Goal: Information Seeking & Learning: Learn about a topic

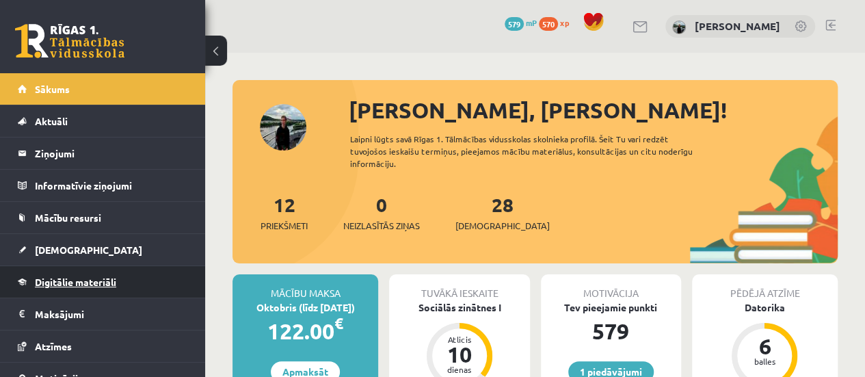
click at [42, 280] on span "Digitālie materiāli" at bounding box center [75, 281] width 81 height 12
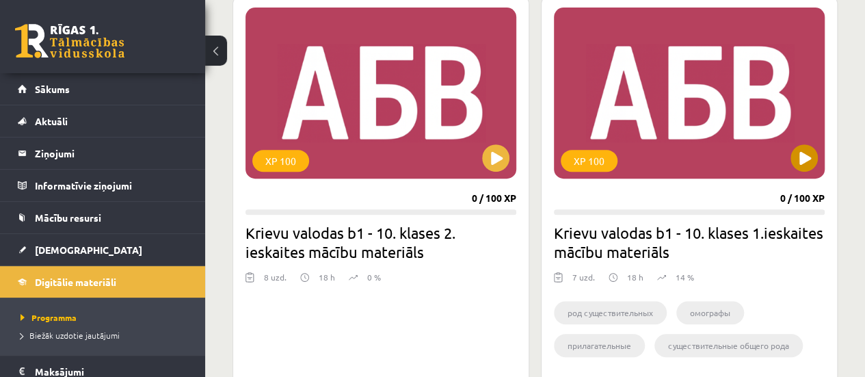
scroll to position [2802, 0]
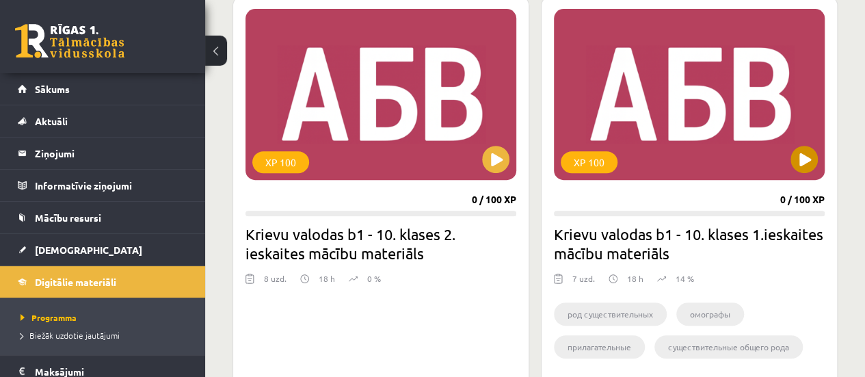
click at [668, 123] on div "XP 100" at bounding box center [689, 94] width 271 height 171
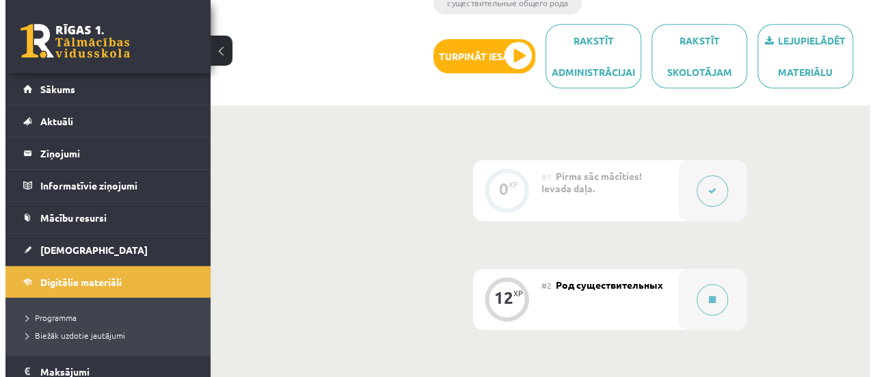
scroll to position [288, 0]
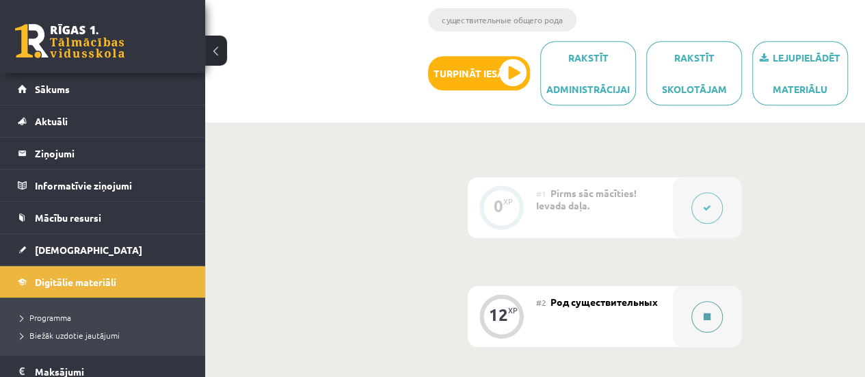
click at [708, 315] on icon at bounding box center [706, 316] width 7 height 8
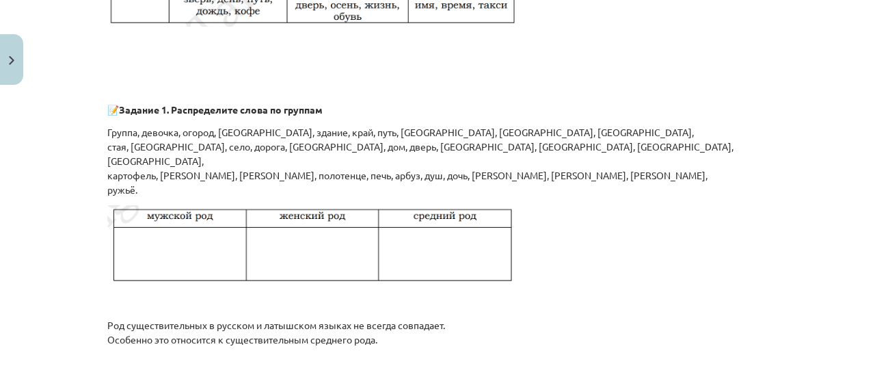
scroll to position [1025, 0]
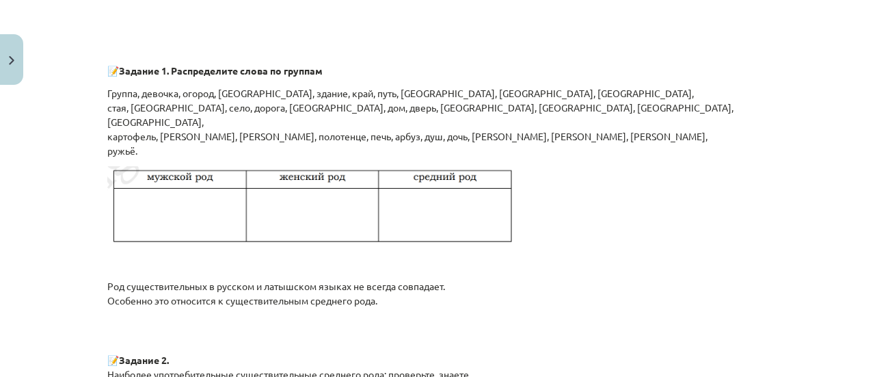
click at [279, 207] on img at bounding box center [312, 207] width 410 height 82
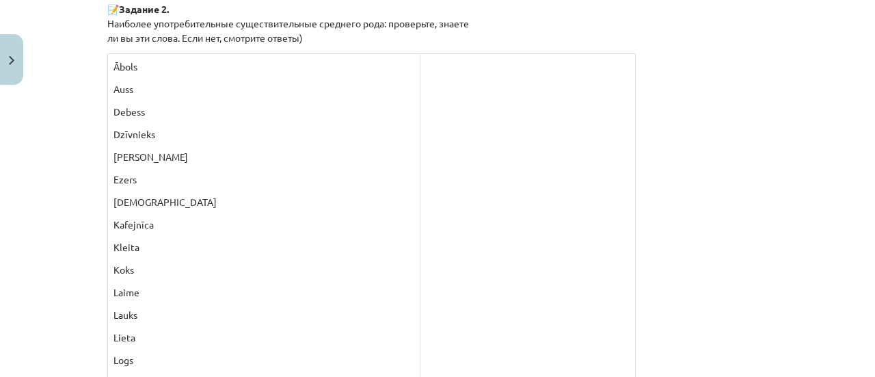
scroll to position [1299, 0]
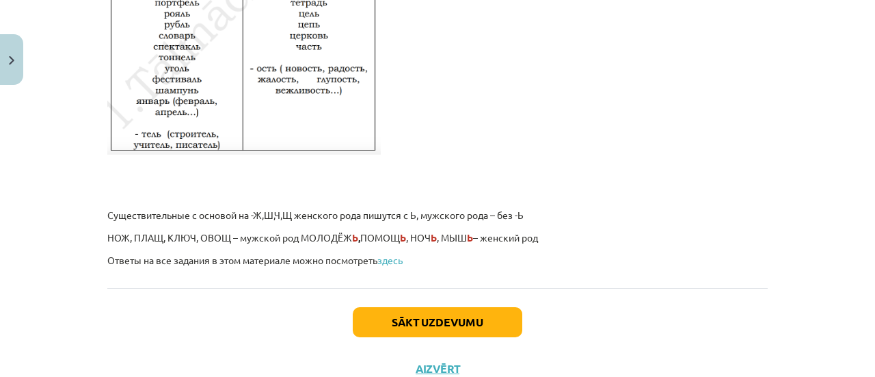
scroll to position [2453, 0]
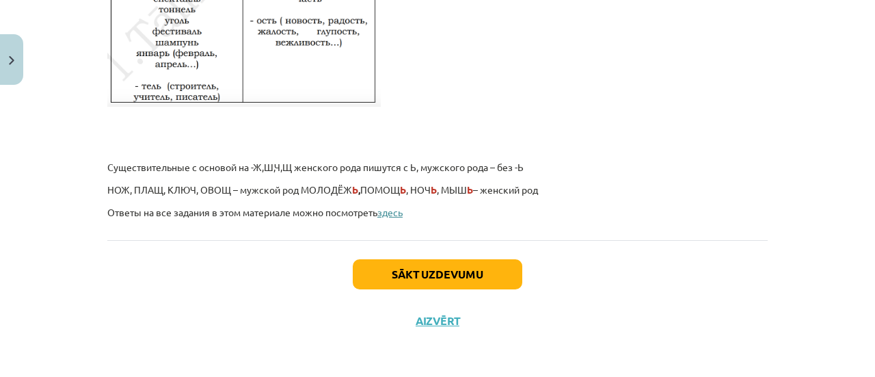
click at [392, 213] on link "здесь" at bounding box center [389, 212] width 25 height 12
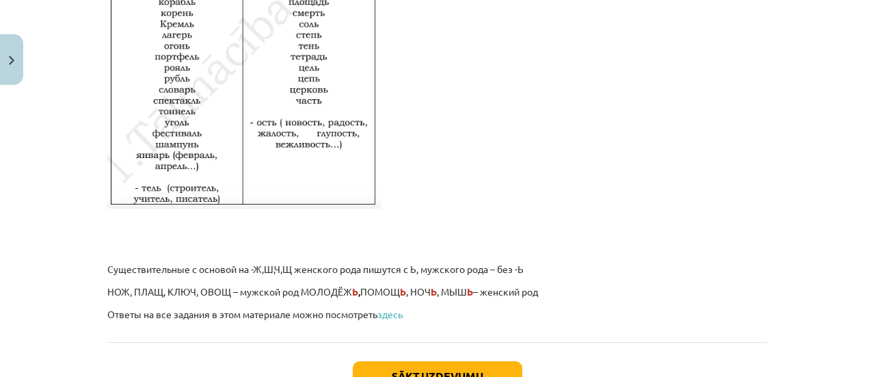
scroll to position [2385, 0]
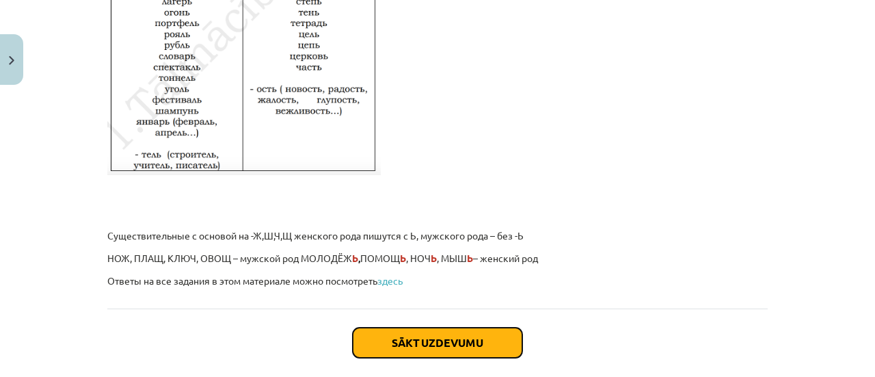
click at [435, 344] on button "Sākt uzdevumu" at bounding box center [437, 342] width 169 height 30
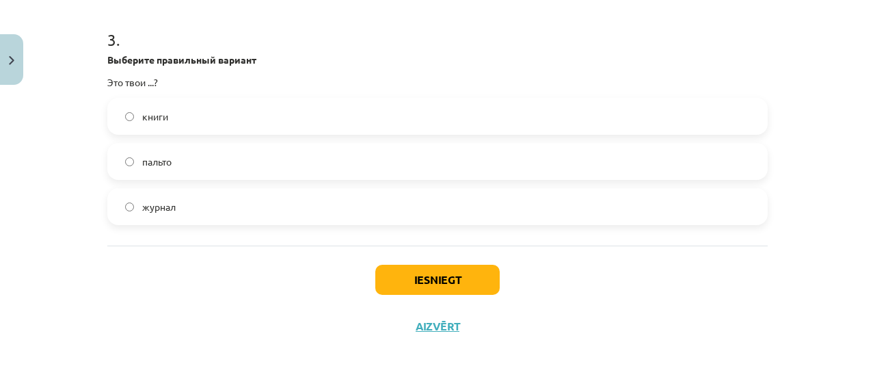
scroll to position [764, 0]
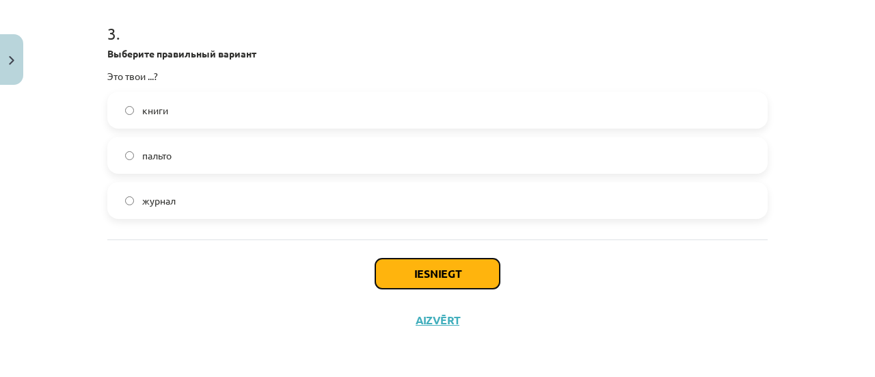
click at [438, 273] on button "Iesniegt" at bounding box center [437, 273] width 124 height 30
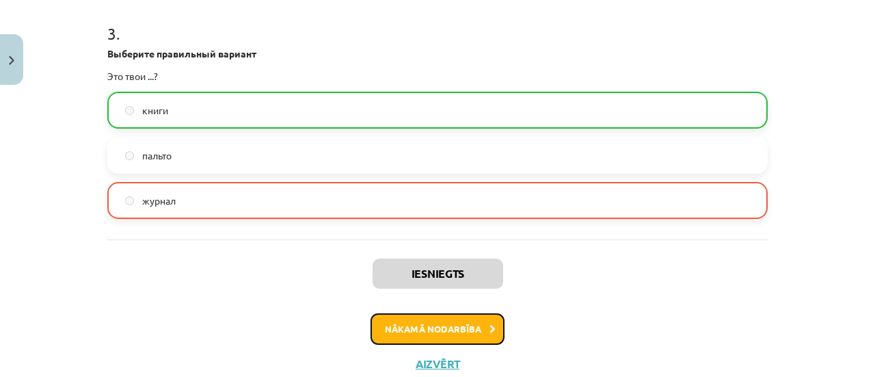
click at [433, 329] on button "Nākamā nodarbība" at bounding box center [437, 328] width 134 height 31
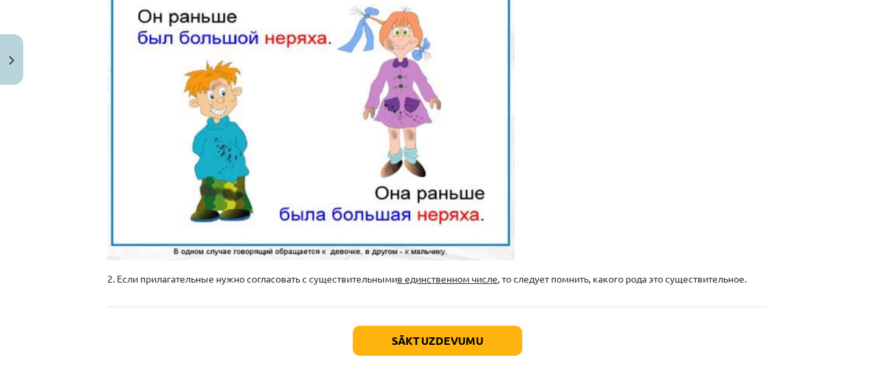
scroll to position [513, 0]
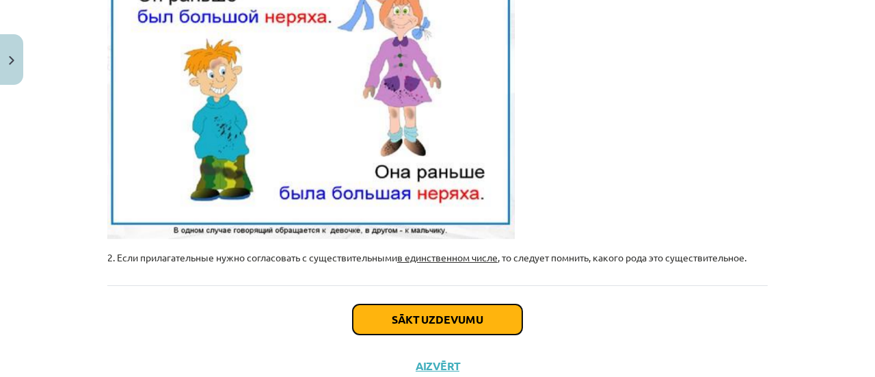
click at [465, 312] on button "Sākt uzdevumu" at bounding box center [437, 319] width 169 height 30
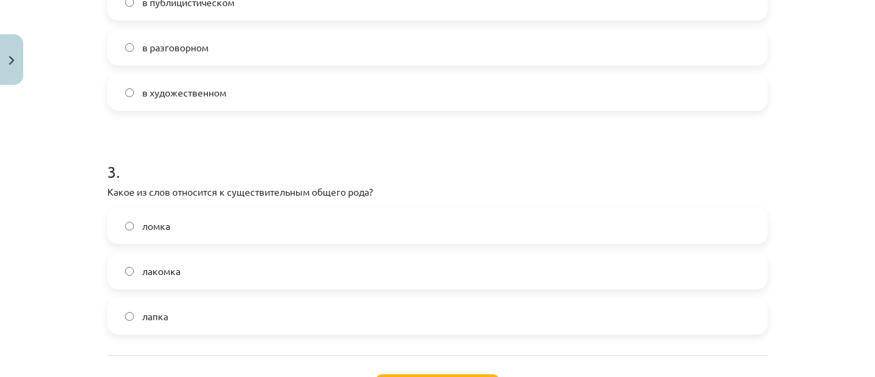
scroll to position [696, 0]
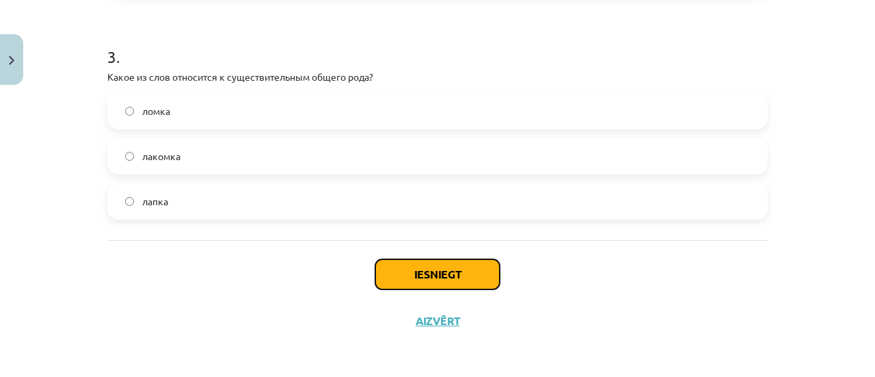
click at [448, 271] on button "Iesniegt" at bounding box center [437, 274] width 124 height 30
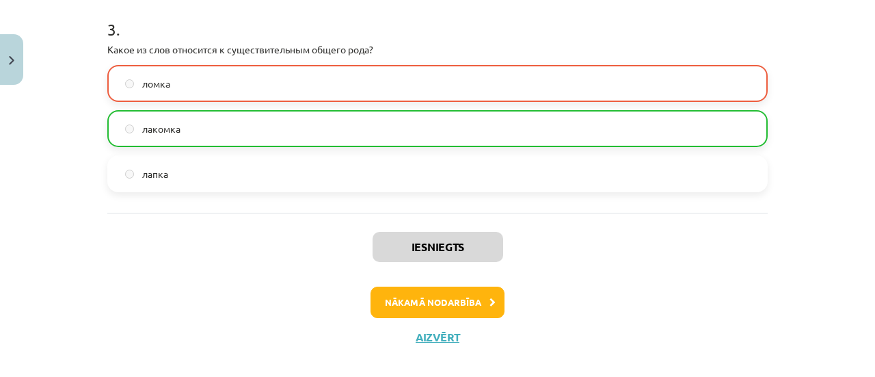
scroll to position [739, 0]
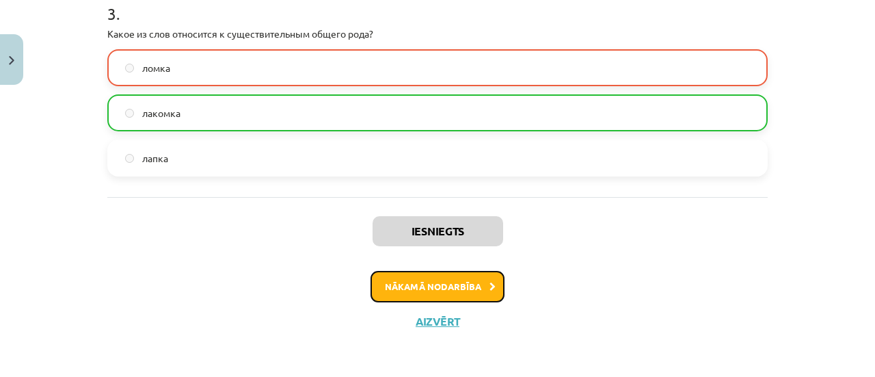
click at [450, 280] on button "Nākamā nodarbība" at bounding box center [437, 286] width 134 height 31
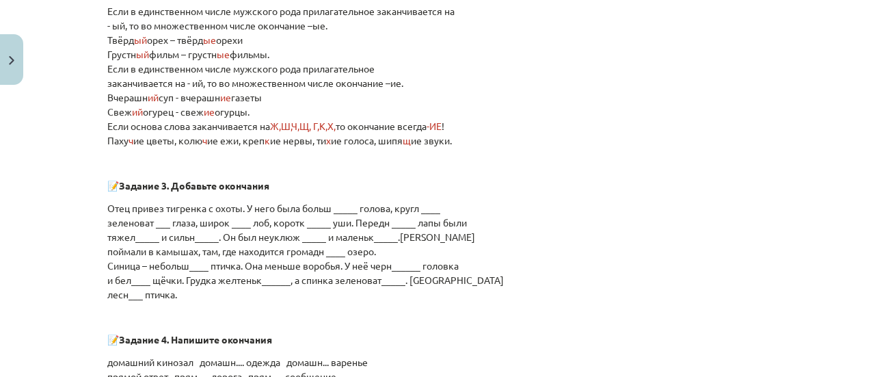
scroll to position [991, 0]
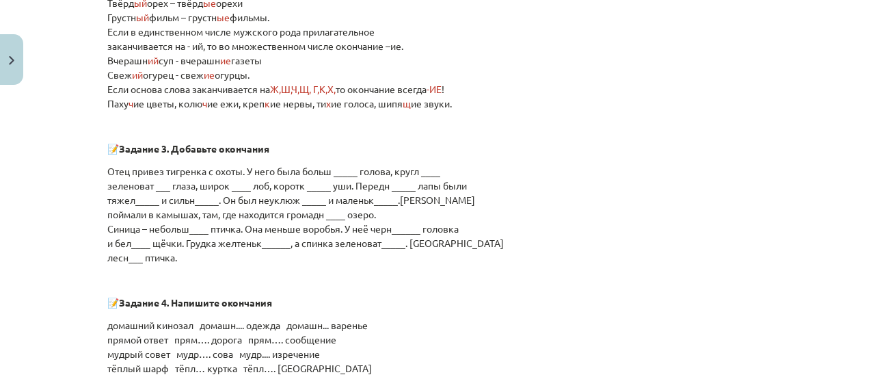
click at [346, 172] on p "Отец привез тигренка с охоты. У него была больш _____ голова, кругл ____ зелено…" at bounding box center [437, 214] width 660 height 100
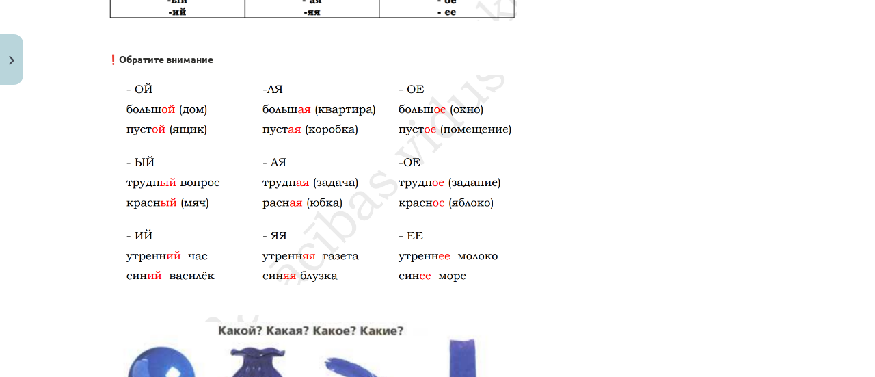
scroll to position [308, 0]
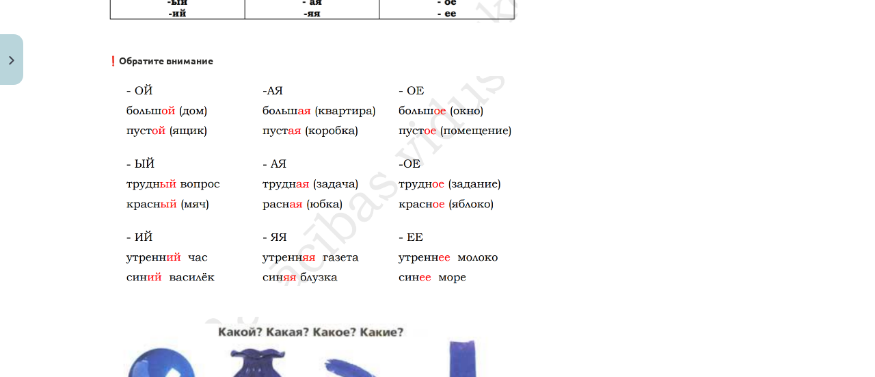
click at [738, 152] on p at bounding box center [437, 181] width 660 height 210
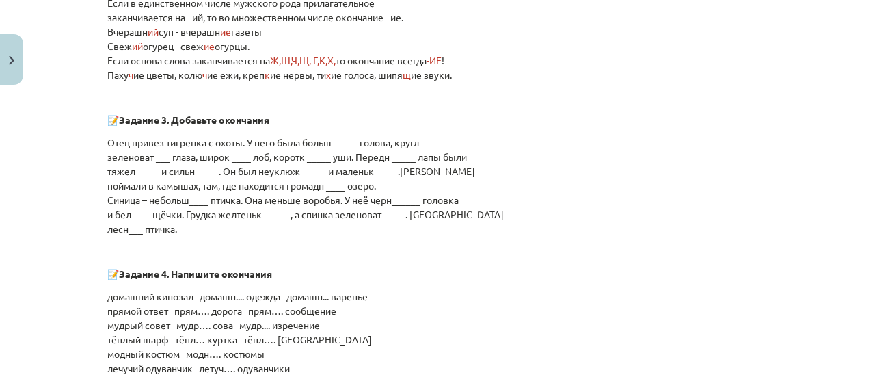
scroll to position [1059, 0]
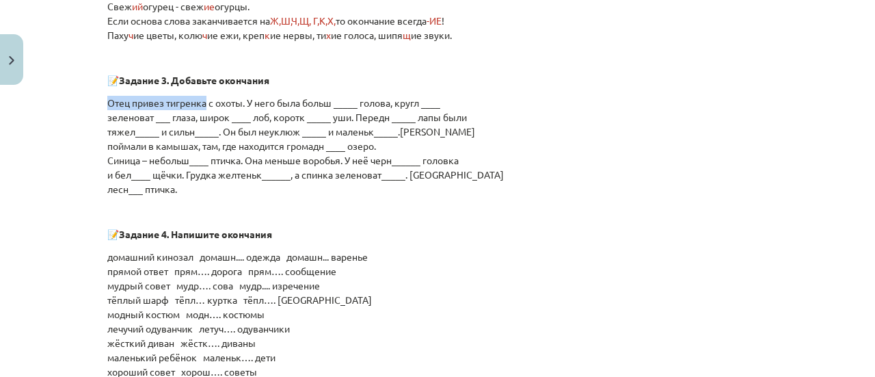
drag, startPoint x: 101, startPoint y: 102, endPoint x: 200, endPoint y: 99, distance: 99.1
click at [689, 145] on p "Отец привез тигренка с охоты. У него была больш _____ голова, кругл ____ зелено…" at bounding box center [437, 146] width 660 height 100
click at [338, 100] on p "Отец привез тигренка с охоты. У него была больш _____ голова, кругл ____ зелено…" at bounding box center [437, 146] width 660 height 100
drag, startPoint x: 338, startPoint y: 100, endPoint x: 298, endPoint y: 116, distance: 42.6
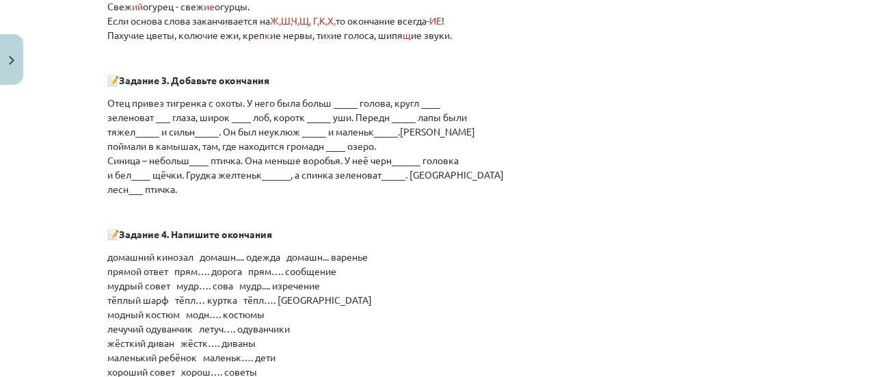
click at [298, 116] on p "Отец привез тигренка с охоты. У него была больш _____ голова, кругл ____ зелено…" at bounding box center [437, 146] width 660 height 100
click at [335, 102] on p "Отец привез тигренка с охоты. У него была больш _____ голова, кругл ____ зелено…" at bounding box center [437, 146] width 660 height 100
drag, startPoint x: 335, startPoint y: 102, endPoint x: 800, endPoint y: 274, distance: 496.3
click at [802, 274] on div "Mācību tēma: Krievu valodas b1 - 10. klases 1.ieskaites mācību materiāls #4 При…" at bounding box center [437, 188] width 875 height 377
click at [347, 103] on p "Отец привез тигренка с охоты. У него была больш _____ голова, кругл ____ зелено…" at bounding box center [437, 146] width 660 height 100
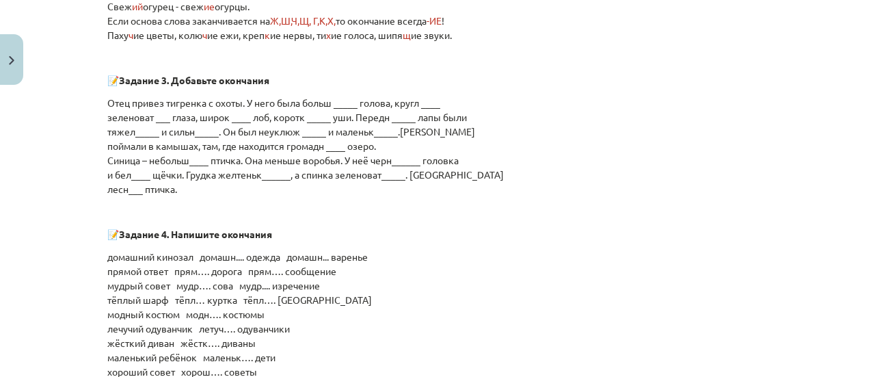
click at [342, 98] on p "Отец привез тигренка с охоты. У него была больш _____ голова, кругл ____ зелено…" at bounding box center [437, 146] width 660 height 100
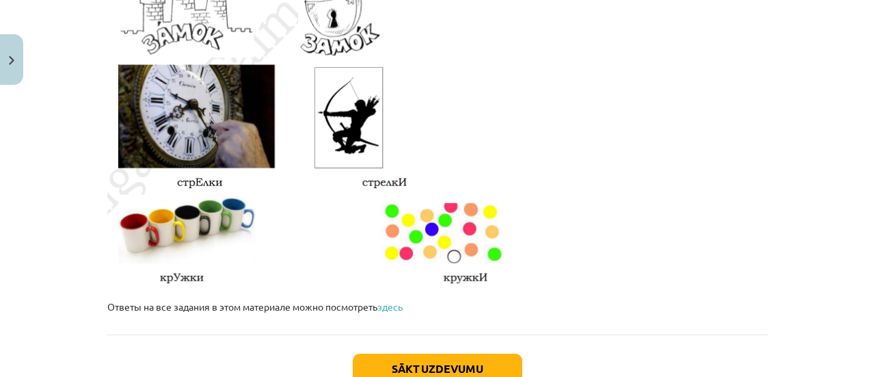
scroll to position [2403, 0]
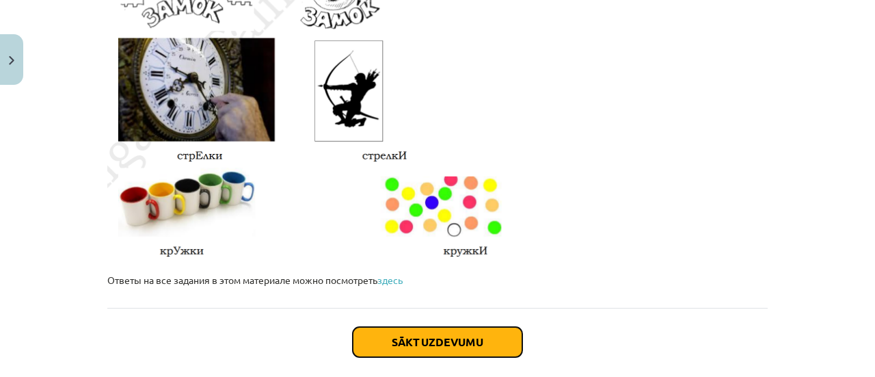
click at [453, 341] on button "Sākt uzdevumu" at bounding box center [437, 342] width 169 height 30
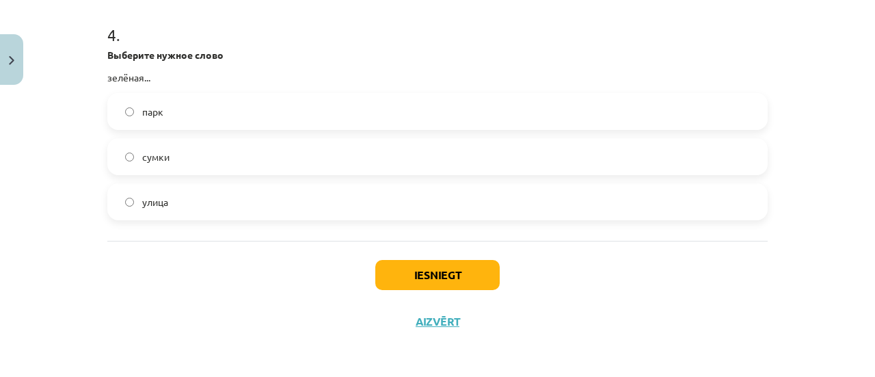
scroll to position [1010, 0]
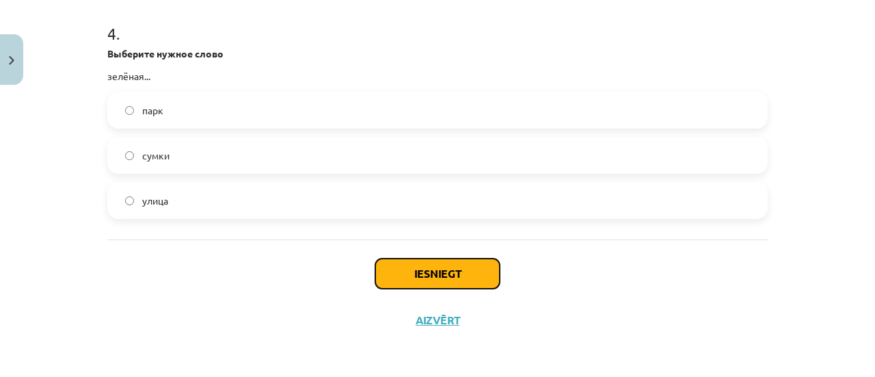
click at [432, 266] on button "Iesniegt" at bounding box center [437, 273] width 124 height 30
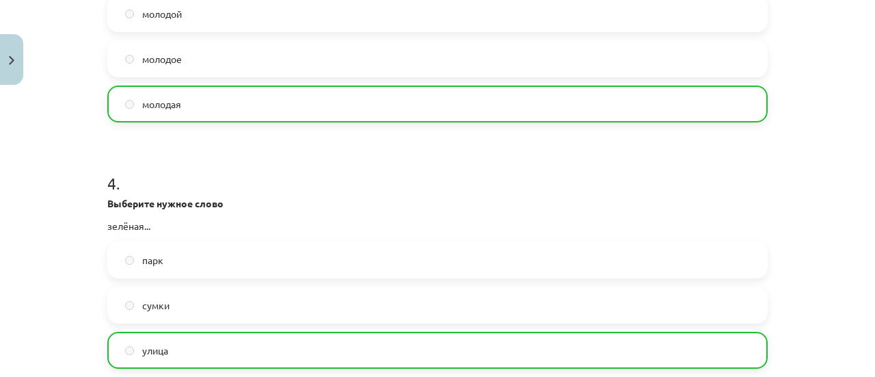
scroll to position [1052, 0]
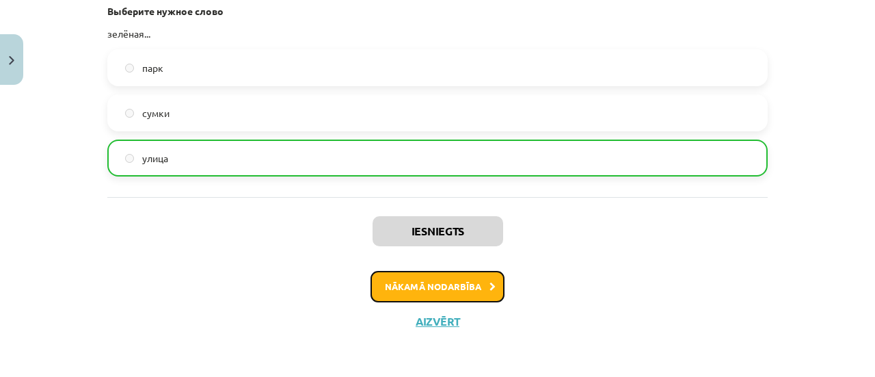
click at [406, 295] on button "Nākamā nodarbība" at bounding box center [437, 286] width 134 height 31
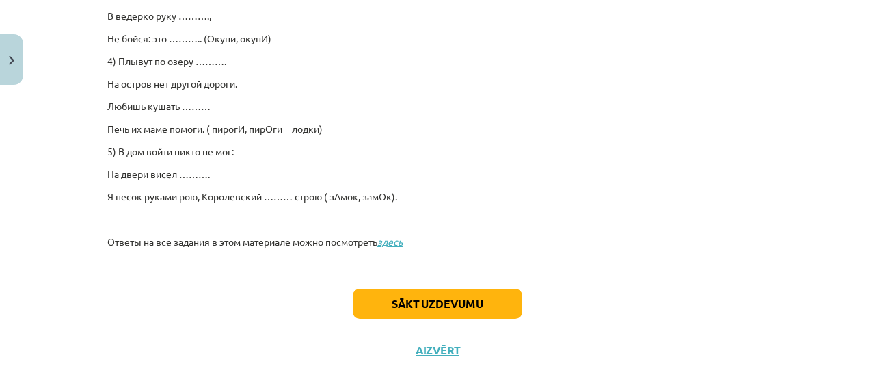
scroll to position [1084, 0]
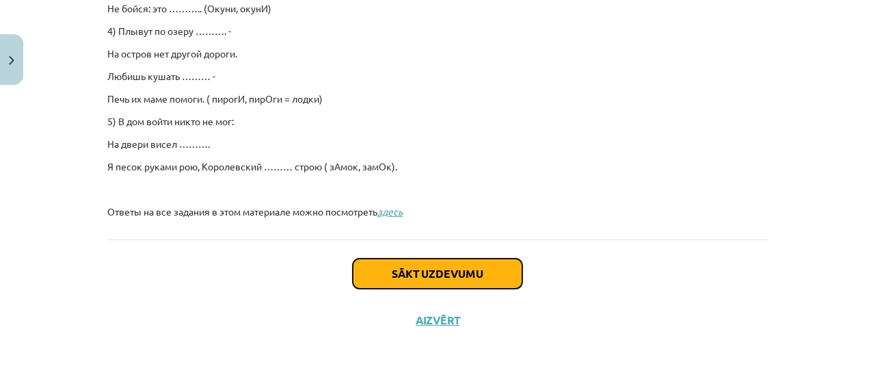
click at [409, 275] on button "Sākt uzdevumu" at bounding box center [437, 273] width 169 height 30
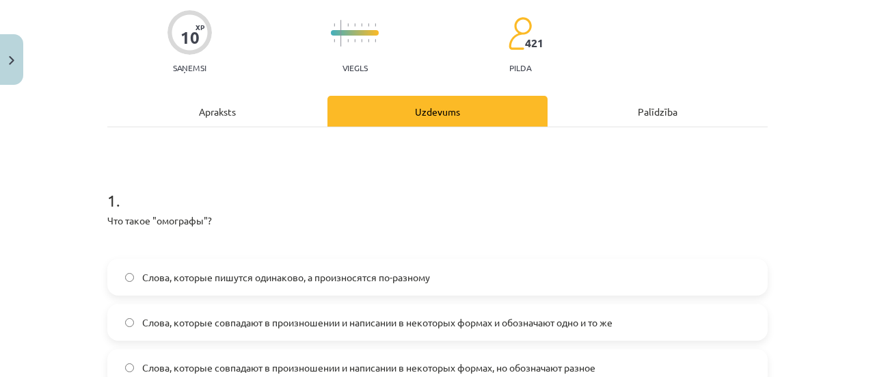
scroll to position [137, 0]
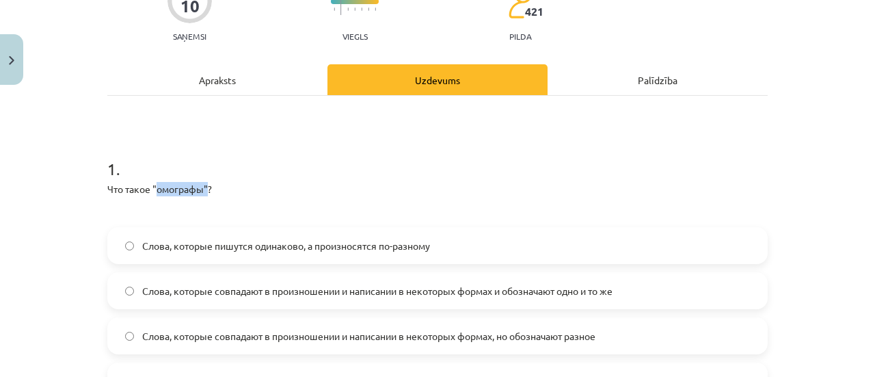
drag, startPoint x: 150, startPoint y: 188, endPoint x: 202, endPoint y: 193, distance: 51.5
click at [202, 193] on p "Что такое "омографы"?" at bounding box center [437, 189] width 660 height 14
copy p "омографы""
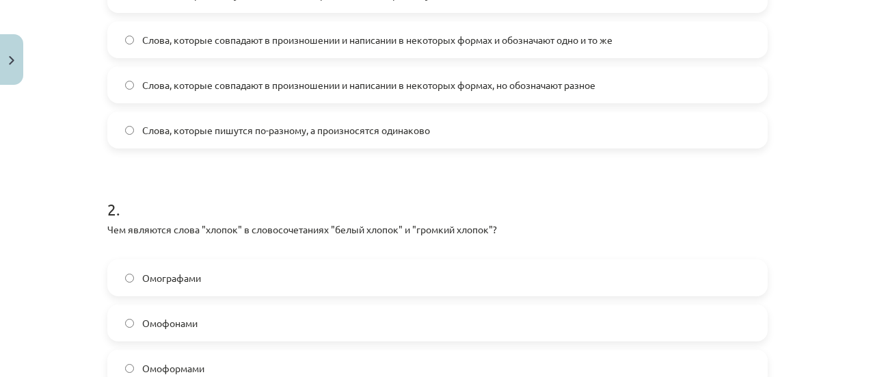
scroll to position [418, 0]
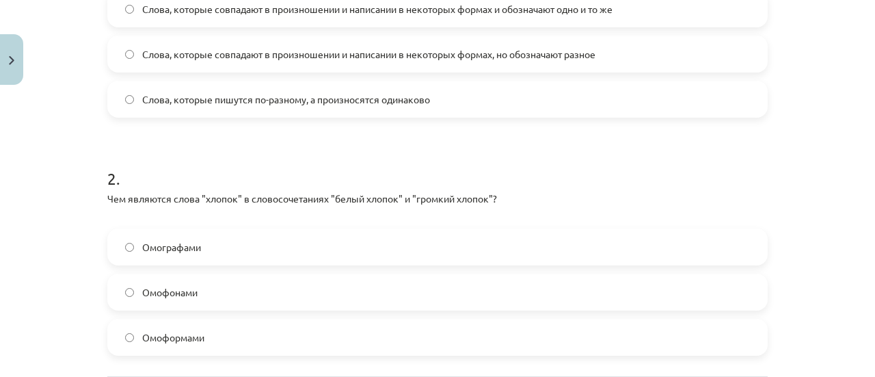
click at [814, 127] on div "Mācību tēma: Krievu valodas b1 - 10. klases 1.ieskaites mācību materiāls #5 Сло…" at bounding box center [437, 188] width 875 height 377
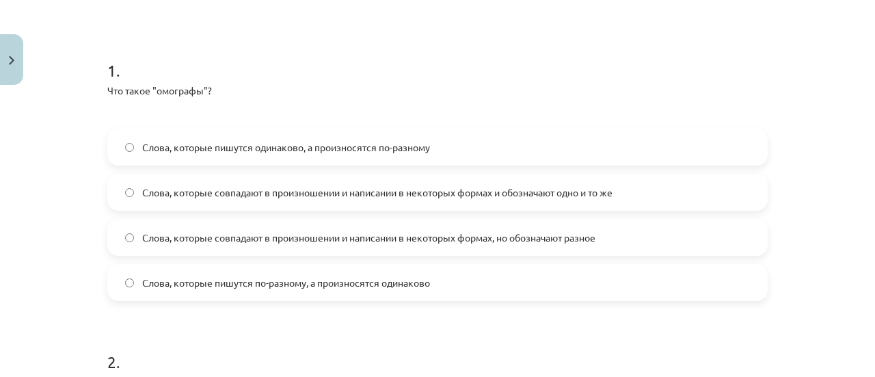
scroll to position [213, 0]
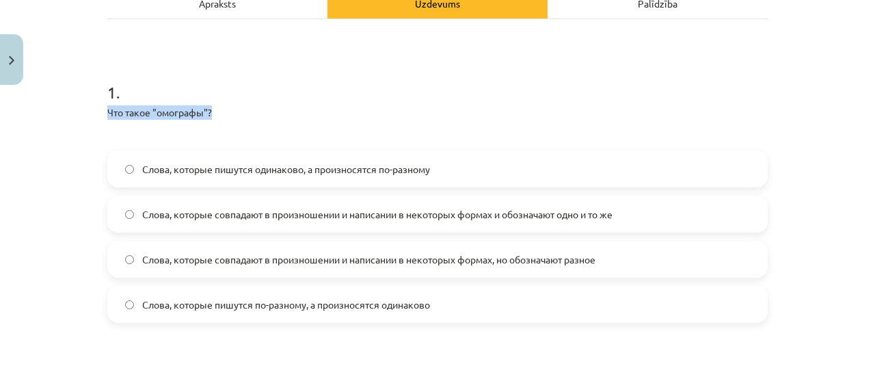
drag, startPoint x: 100, startPoint y: 109, endPoint x: 220, endPoint y: 111, distance: 120.3
click at [220, 111] on div "10 XP Saņemsi Viegls 421 pilda Apraksts Uzdevums Palīdzība 1 . Что такое "омогр…" at bounding box center [437, 281] width 677 height 807
copy p "Что такое "омографы"?"
click at [278, 260] on span "Слова, которые совпадают в произношении и написании в некоторых формах, но обоз…" at bounding box center [368, 259] width 453 height 14
click at [294, 262] on span "Слова, которые совпадают в произношении и написании в некоторых формах, но обоз…" at bounding box center [368, 259] width 453 height 14
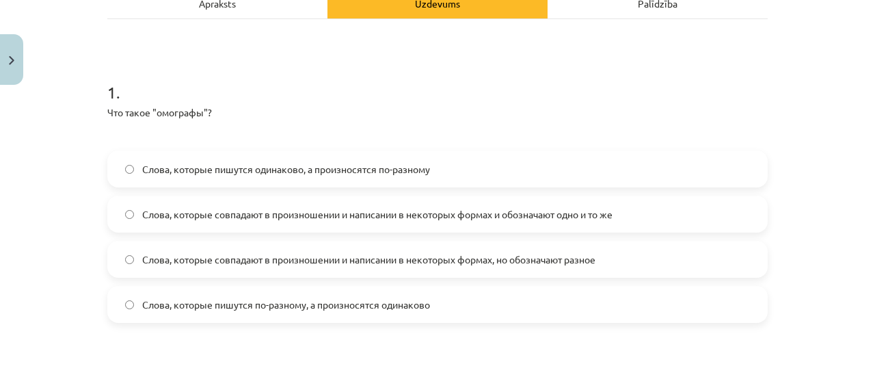
click at [290, 175] on span "Слова, которые пишутся одинаково, а произносятся по-разному" at bounding box center [286, 169] width 288 height 14
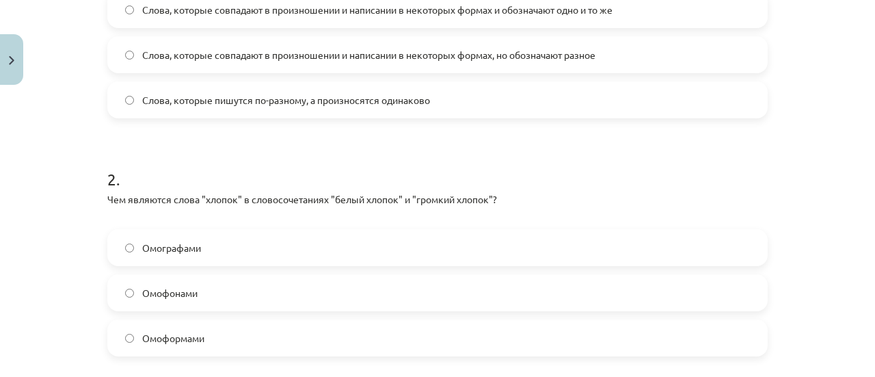
scroll to position [418, 0]
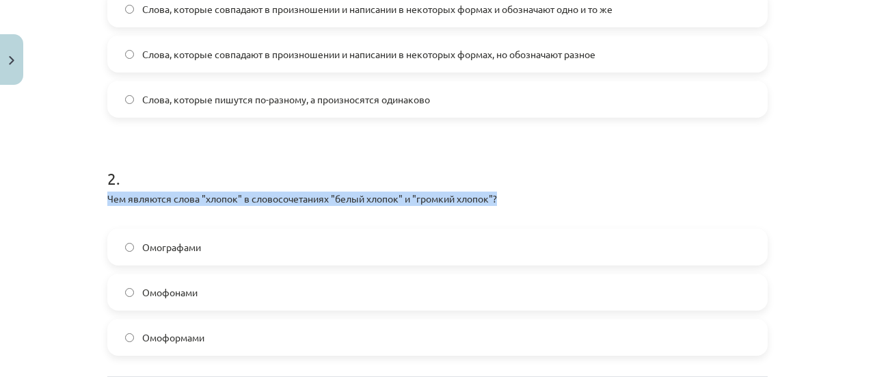
drag, startPoint x: 100, startPoint y: 191, endPoint x: 500, endPoint y: 202, distance: 399.9
click at [500, 202] on div "10 XP Saņemsi Viegls 421 pilda Apraksts Uzdevums Palīdzība 1 . Что такое "омогр…" at bounding box center [437, 76] width 677 height 807
copy p "Чем являются слова "хлопок" в словосочетаниях "белый хлопок" и "громкий хлопок"?"
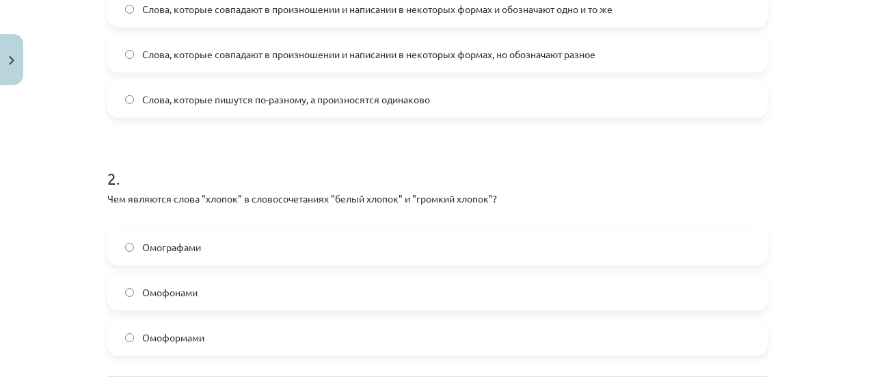
click at [826, 182] on div "Mācību tēma: Krievu valodas b1 - 10. klases 1.ieskaites mācību materiāls #5 Сло…" at bounding box center [437, 188] width 875 height 377
click at [182, 242] on span "Омографами" at bounding box center [171, 247] width 59 height 14
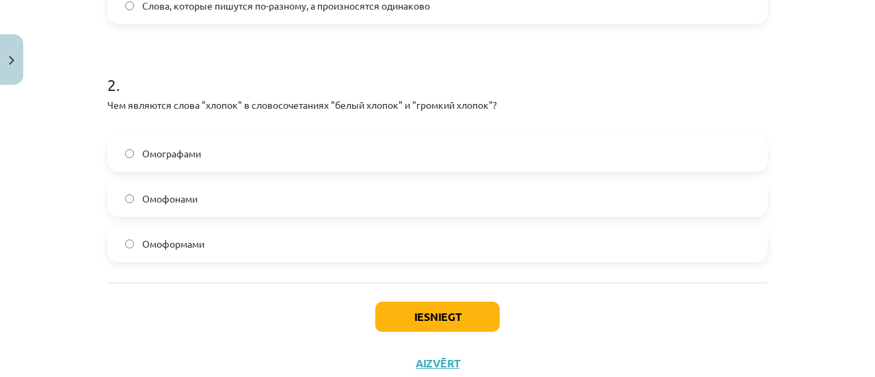
scroll to position [555, 0]
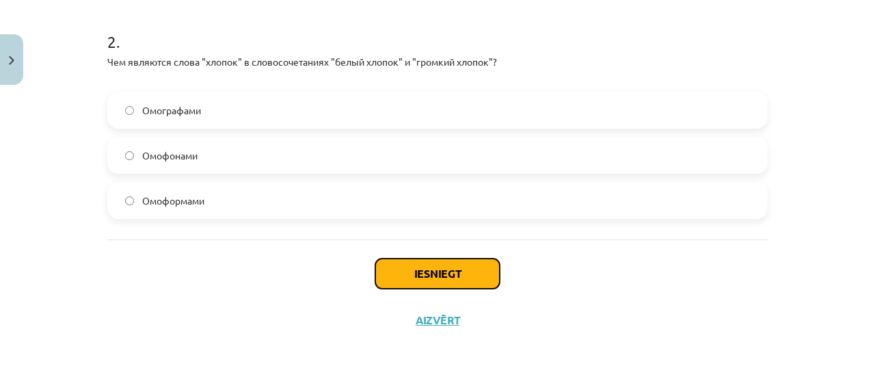
click at [446, 272] on button "Iesniegt" at bounding box center [437, 273] width 124 height 30
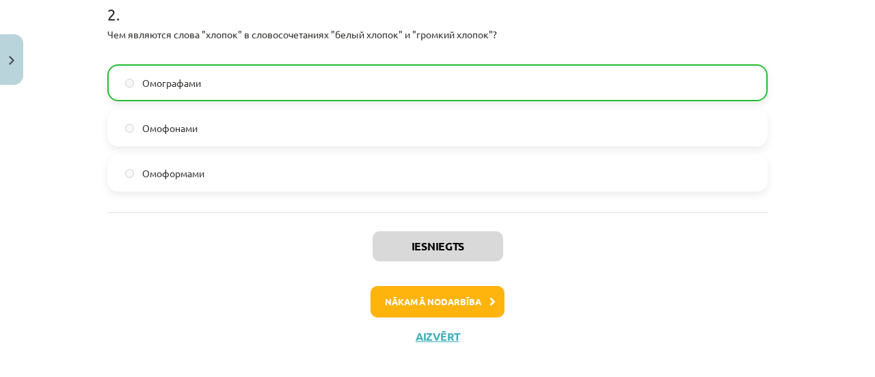
scroll to position [597, 0]
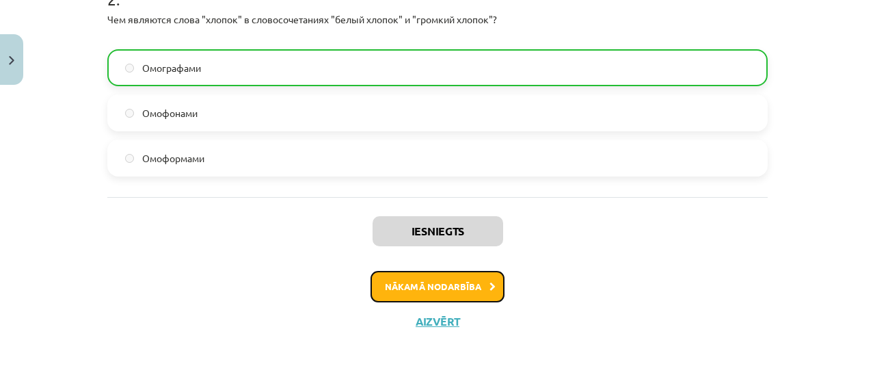
click at [425, 286] on button "Nākamā nodarbība" at bounding box center [437, 286] width 134 height 31
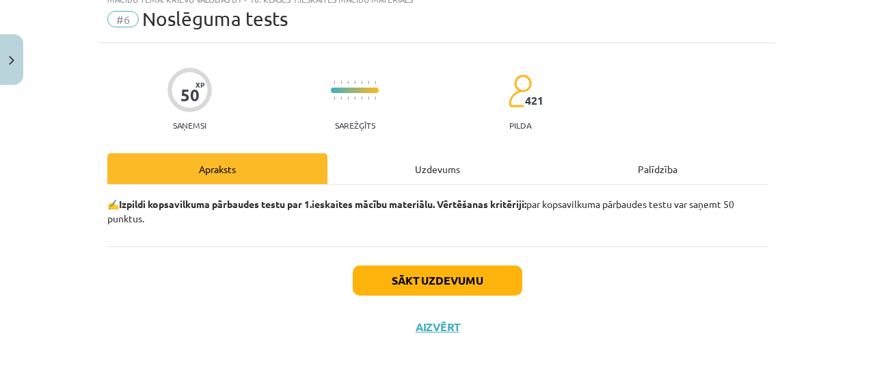
scroll to position [55, 0]
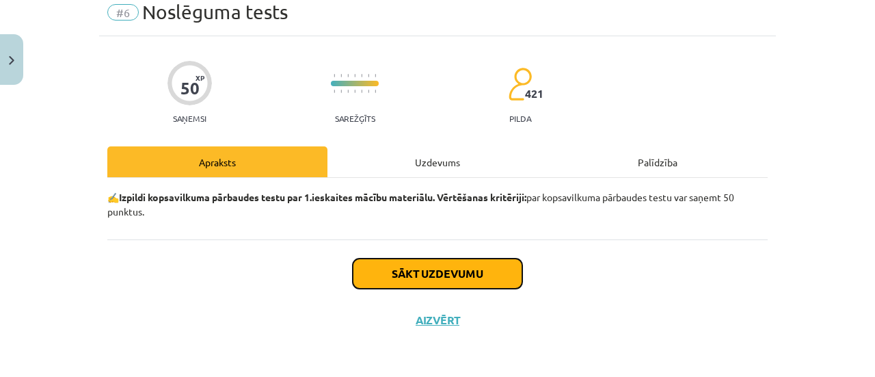
click at [424, 275] on button "Sākt uzdevumu" at bounding box center [437, 273] width 169 height 30
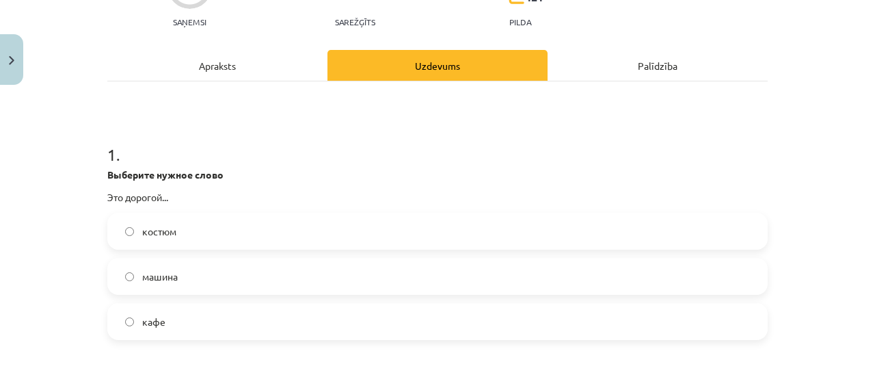
scroll to position [171, 0]
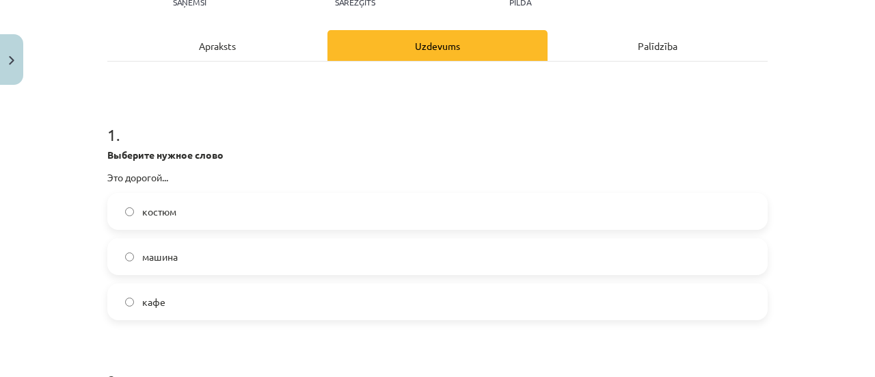
click at [142, 213] on span "костюм" at bounding box center [159, 211] width 34 height 14
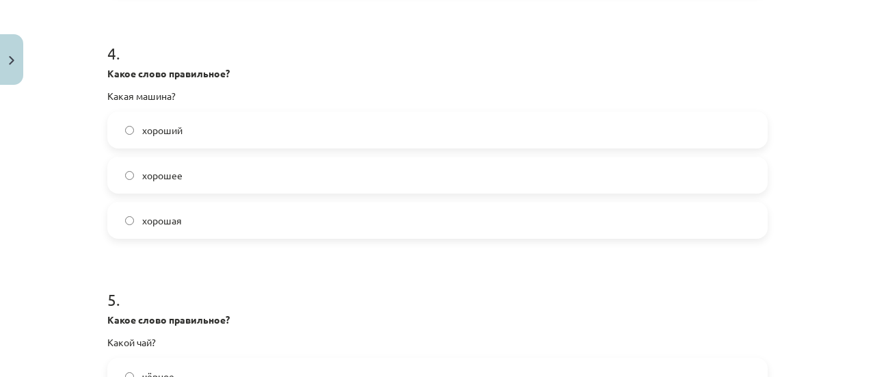
scroll to position [991, 0]
click at [122, 213] on label "хорошая" at bounding box center [437, 219] width 657 height 34
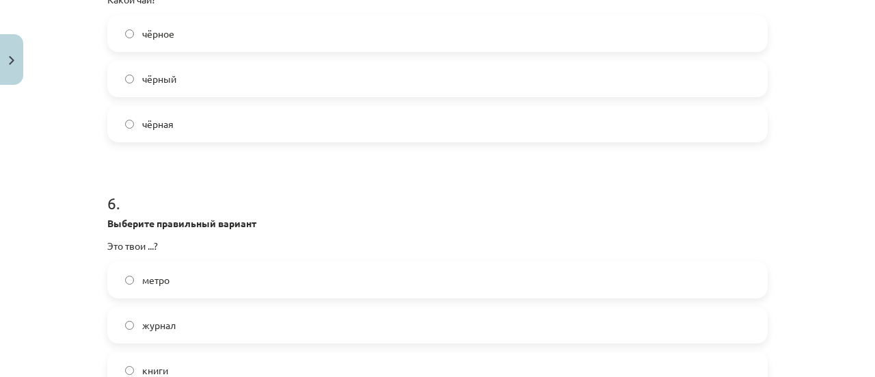
scroll to position [1401, 0]
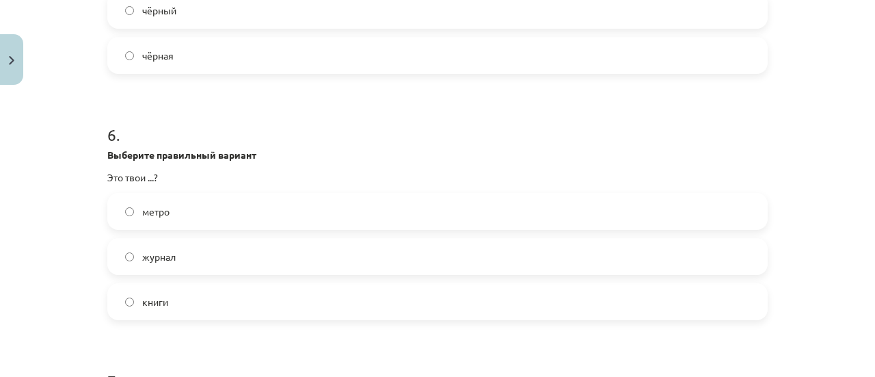
click at [124, 305] on label "книги" at bounding box center [437, 301] width 657 height 34
drag, startPoint x: 101, startPoint y: 174, endPoint x: 152, endPoint y: 179, distance: 51.5
click at [152, 179] on div "50 XP Saņemsi Sarežģīts 421 pilda Apraksts Uzdevums Palīdzība 1 . Выберите нужн…" at bounding box center [437, 36] width 677 height 2693
copy p "Это твои ...?"
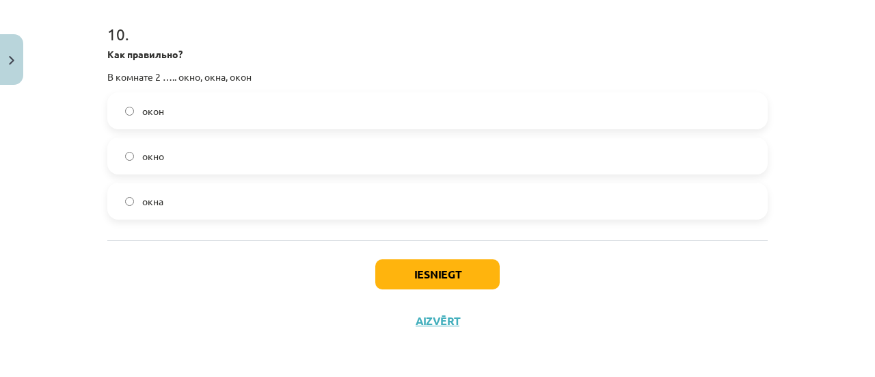
scroll to position [2441, 0]
click at [433, 269] on button "Iesniegt" at bounding box center [437, 273] width 124 height 30
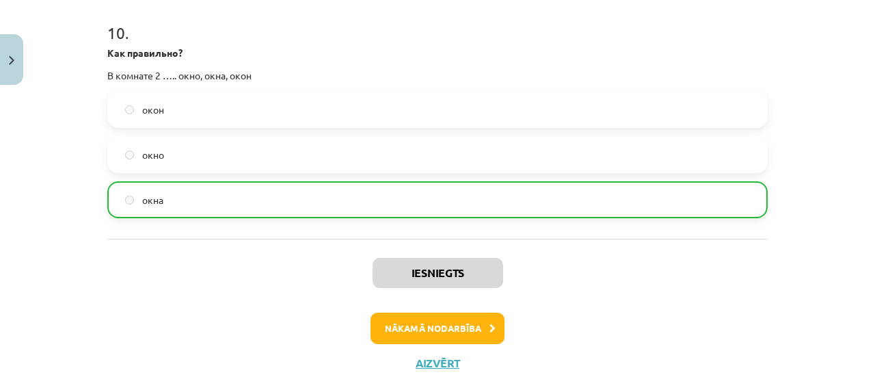
scroll to position [2484, 0]
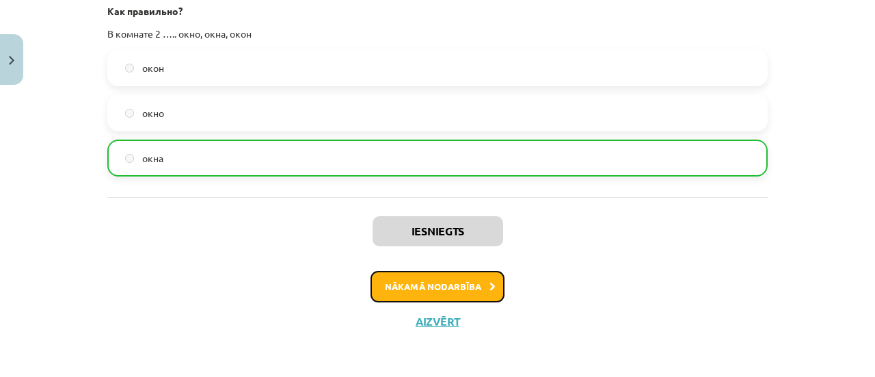
click at [413, 289] on button "Nākamā nodarbība" at bounding box center [437, 286] width 134 height 31
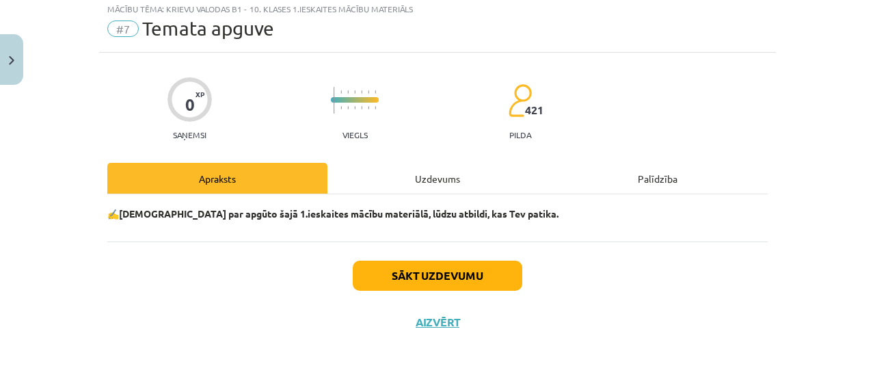
scroll to position [40, 0]
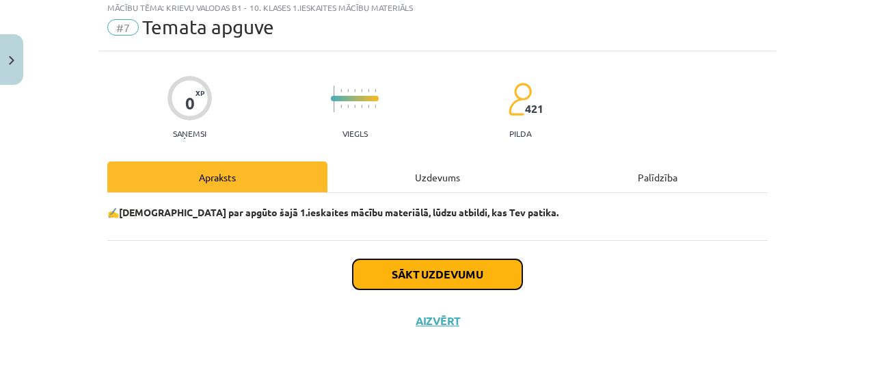
click at [405, 270] on button "Sākt uzdevumu" at bounding box center [437, 274] width 169 height 30
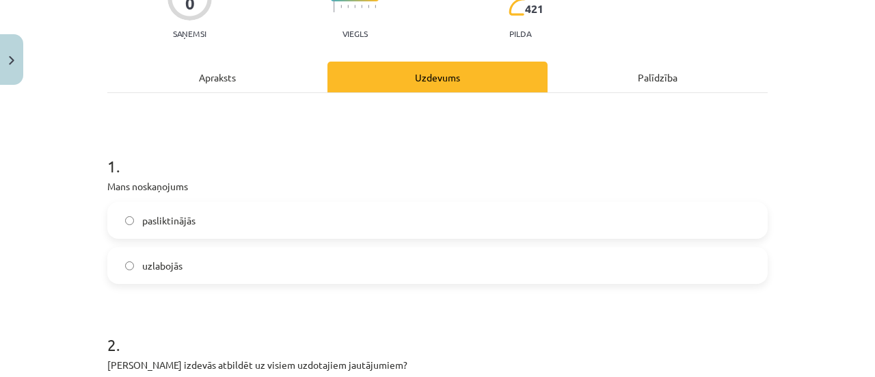
scroll to position [171, 0]
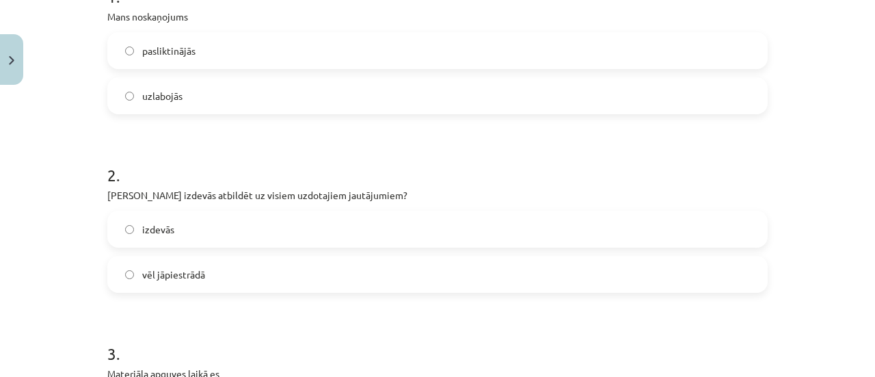
scroll to position [342, 0]
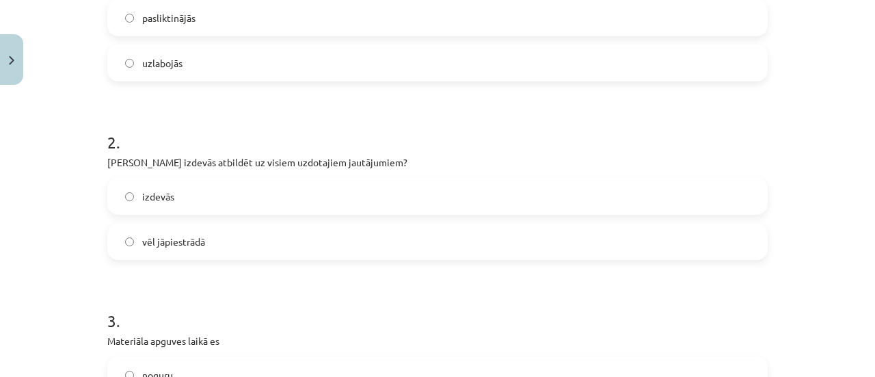
click at [118, 243] on label "vēl jāpiestrādā" at bounding box center [437, 241] width 657 height 34
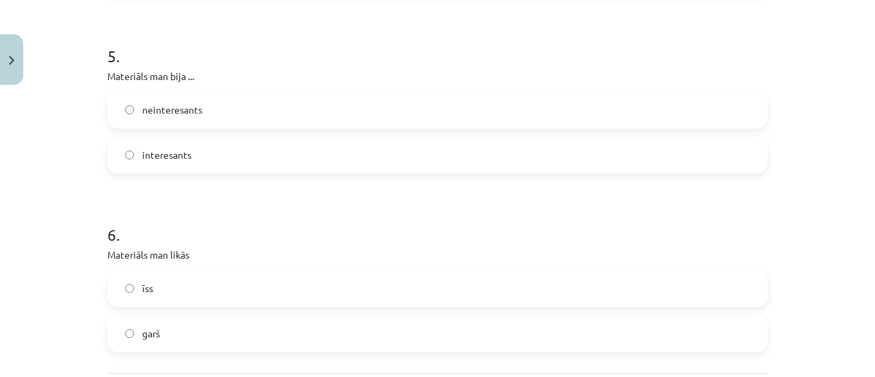
scroll to position [1162, 0]
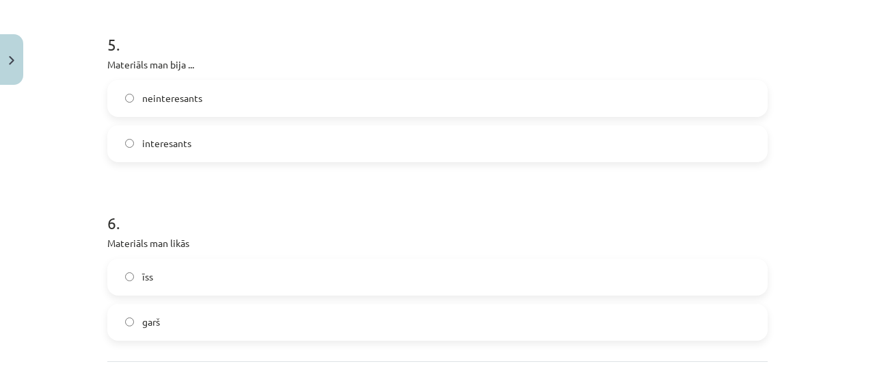
click at [118, 142] on label "interesants" at bounding box center [437, 143] width 657 height 34
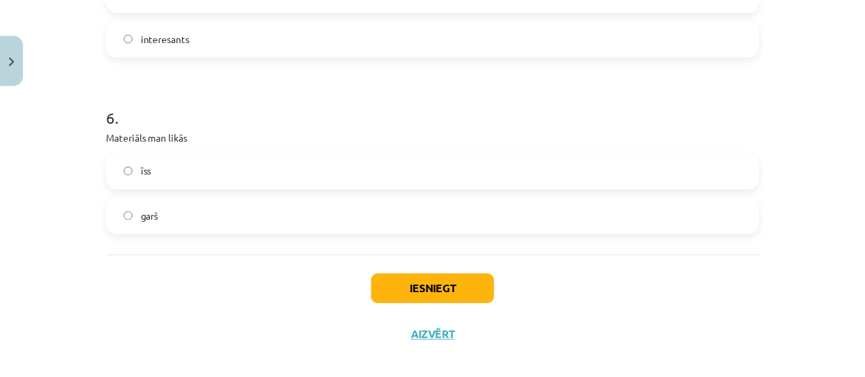
scroll to position [1283, 0]
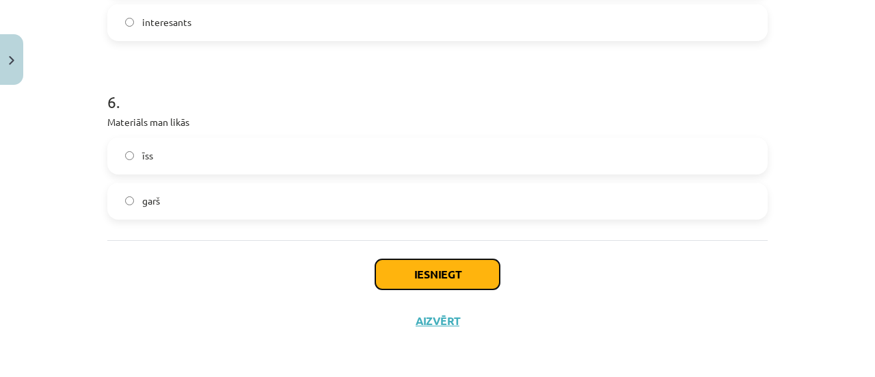
click at [422, 276] on button "Iesniegt" at bounding box center [437, 274] width 124 height 30
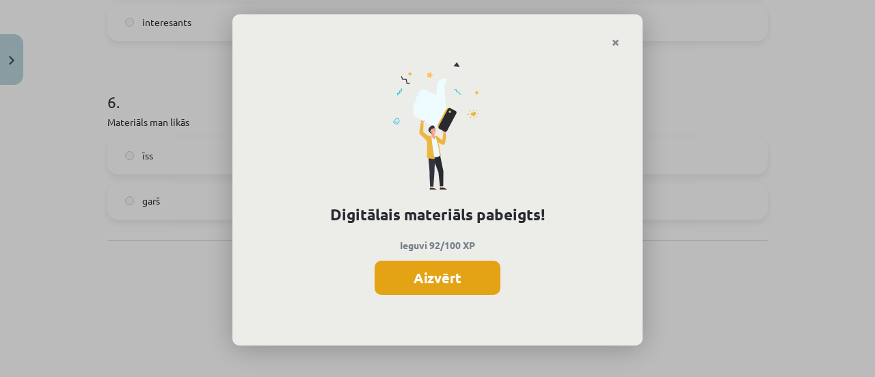
click at [433, 275] on button "Aizvērt" at bounding box center [438, 277] width 126 height 34
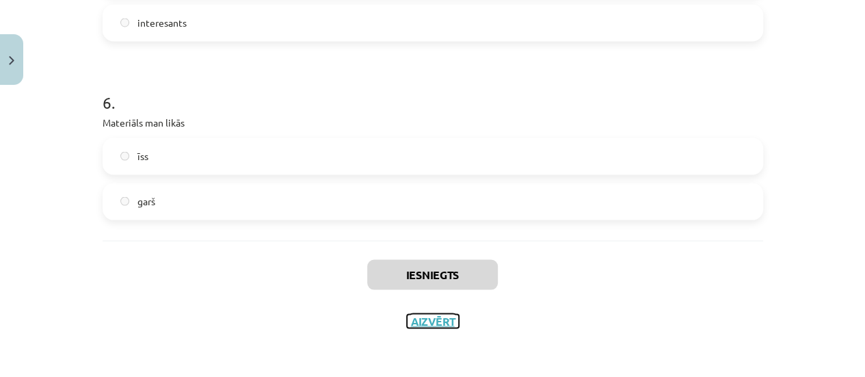
click at [428, 326] on button "Aizvērt" at bounding box center [433, 321] width 52 height 14
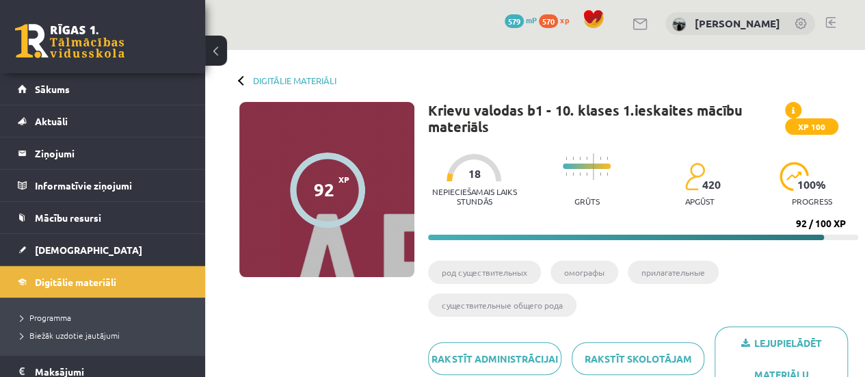
scroll to position [0, 0]
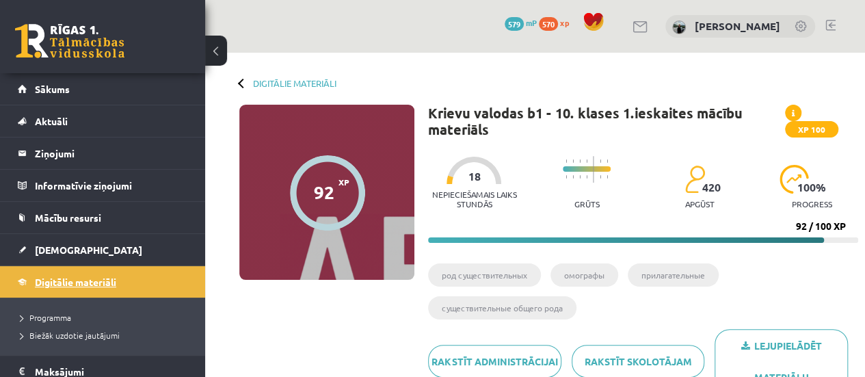
click at [64, 281] on span "Digitālie materiāli" at bounding box center [75, 281] width 81 height 12
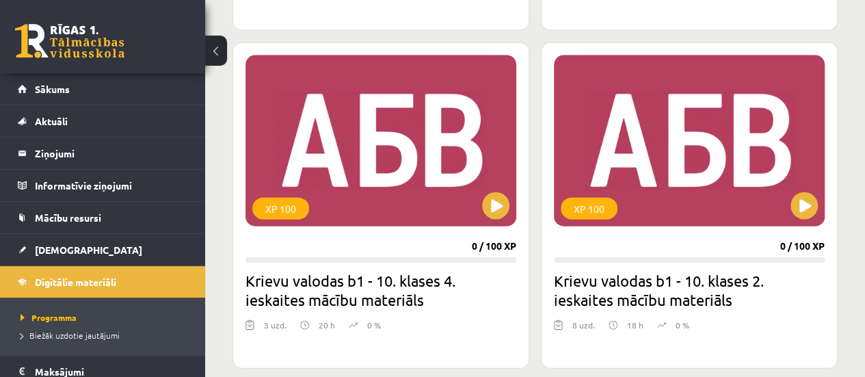
scroll to position [4101, 0]
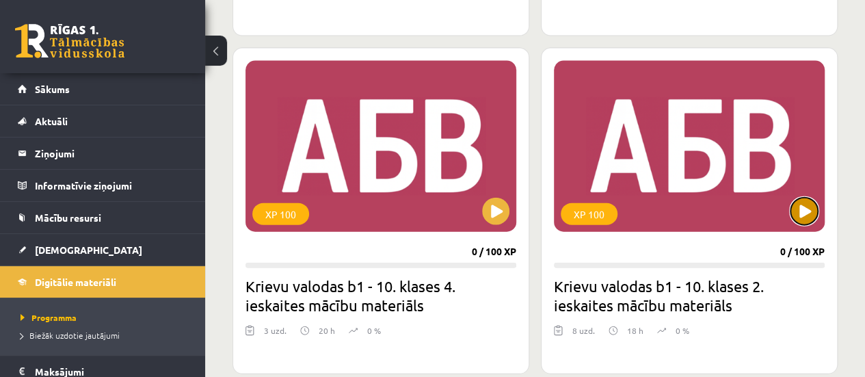
click at [804, 202] on button at bounding box center [803, 211] width 27 height 27
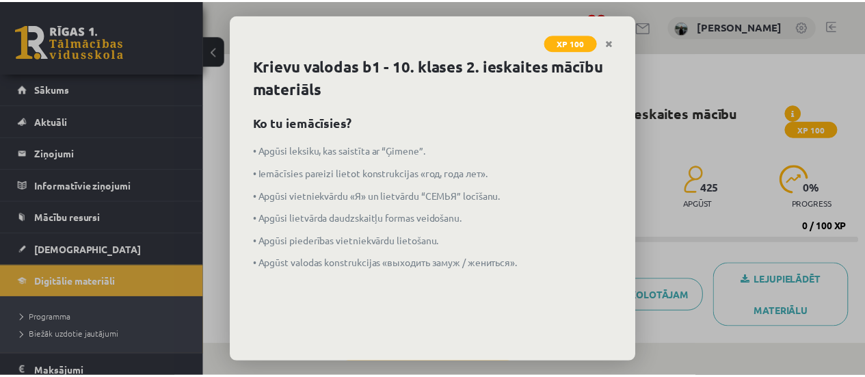
scroll to position [66, 0]
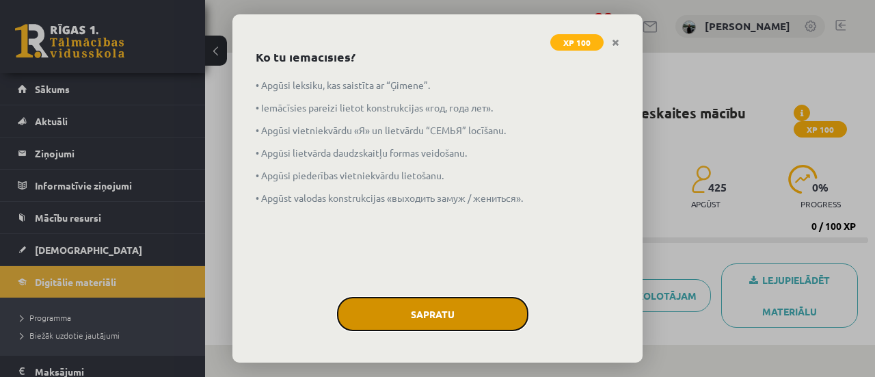
click at [414, 310] on button "Sapratu" at bounding box center [432, 314] width 191 height 34
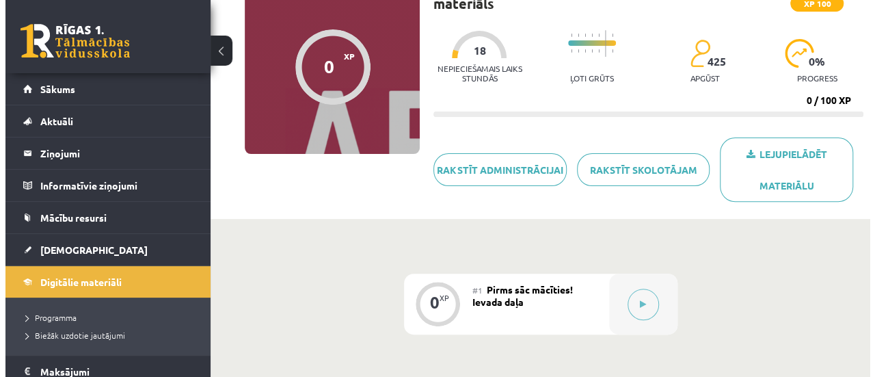
scroll to position [194, 0]
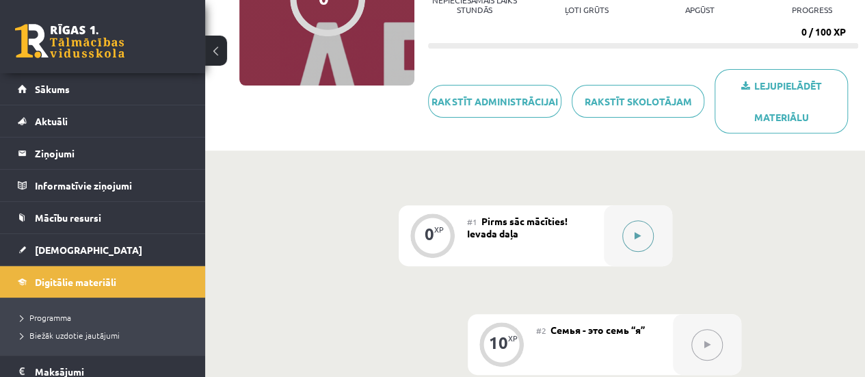
click at [637, 239] on button at bounding box center [637, 235] width 31 height 31
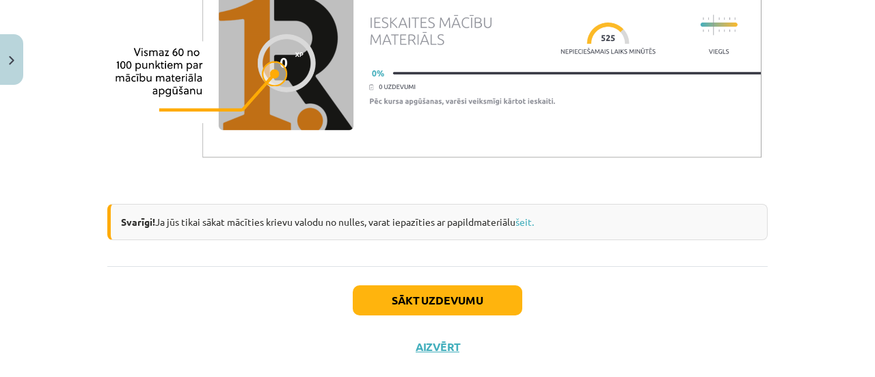
scroll to position [1230, 0]
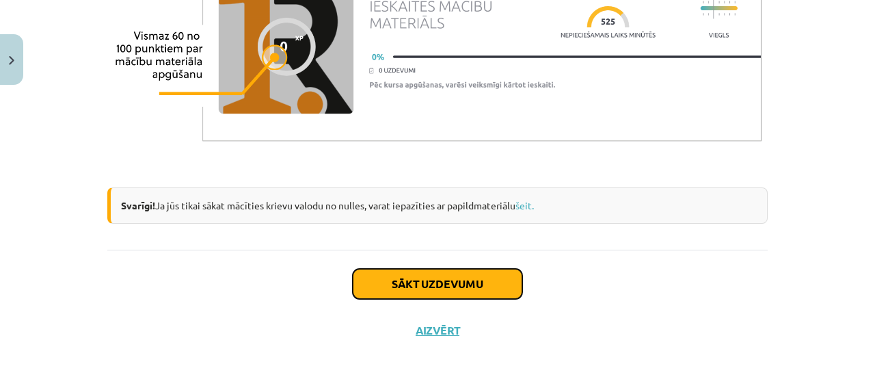
click at [458, 288] on button "Sākt uzdevumu" at bounding box center [437, 284] width 169 height 30
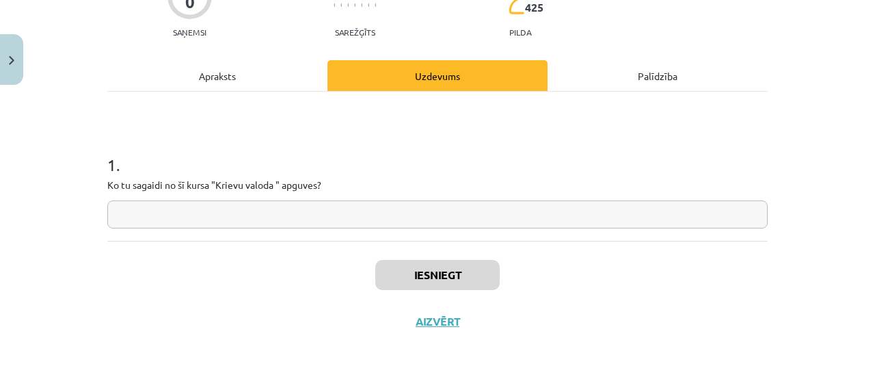
scroll to position [142, 0]
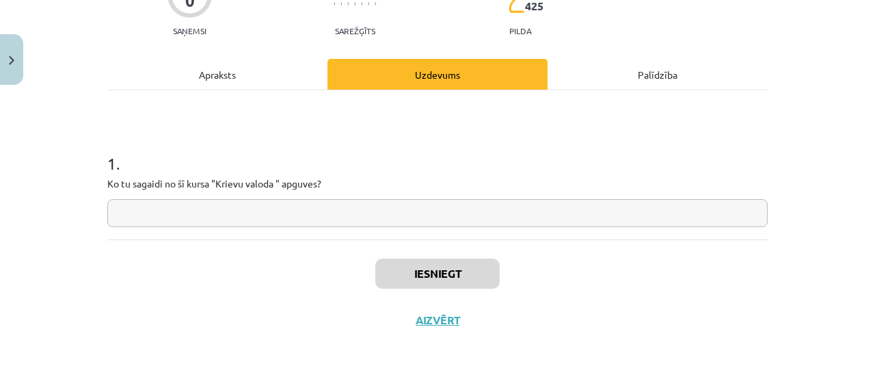
click at [394, 215] on input "text" at bounding box center [437, 213] width 660 height 28
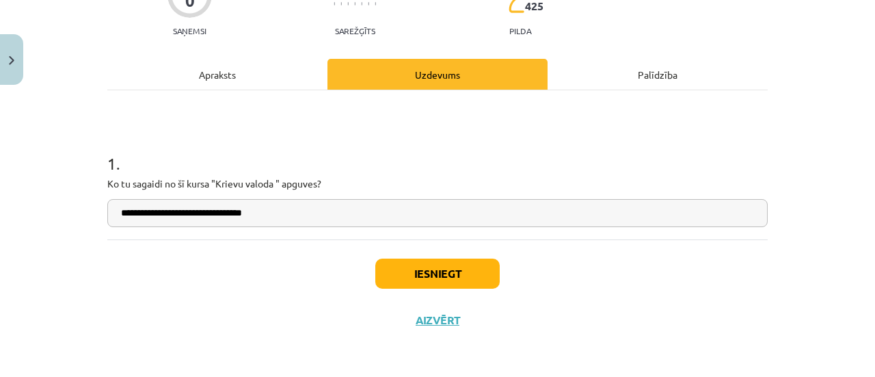
type input "**********"
click at [429, 277] on button "Iesniegt" at bounding box center [437, 273] width 124 height 30
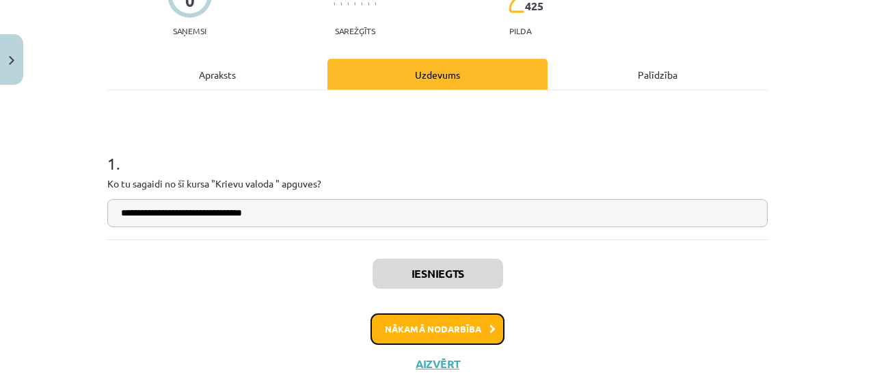
click at [431, 324] on button "Nākamā nodarbība" at bounding box center [437, 328] width 134 height 31
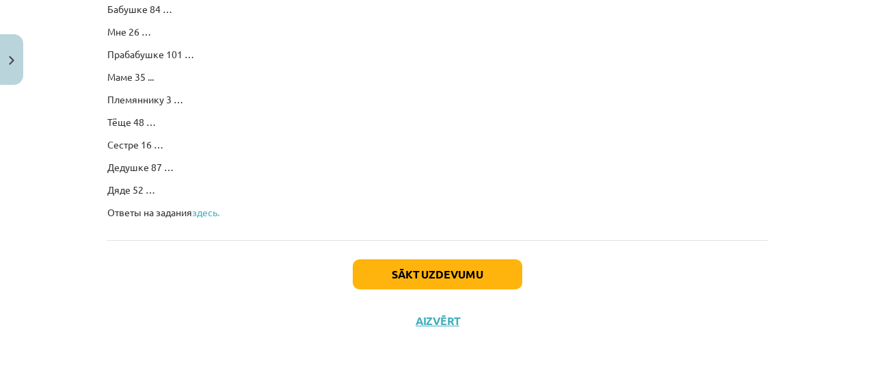
scroll to position [2514, 0]
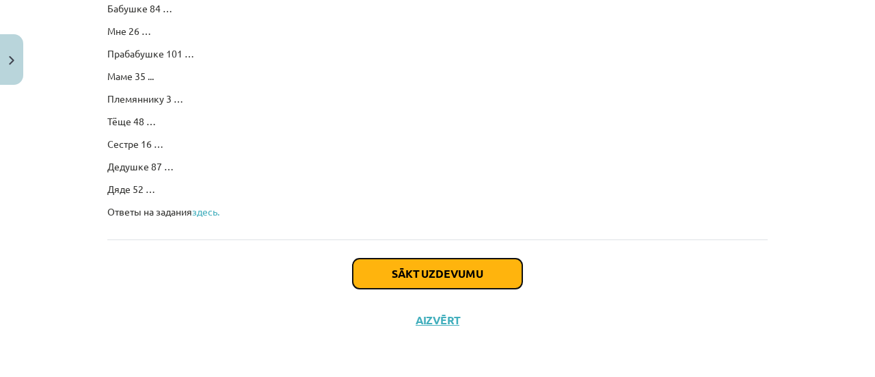
click at [447, 271] on button "Sākt uzdevumu" at bounding box center [437, 273] width 169 height 30
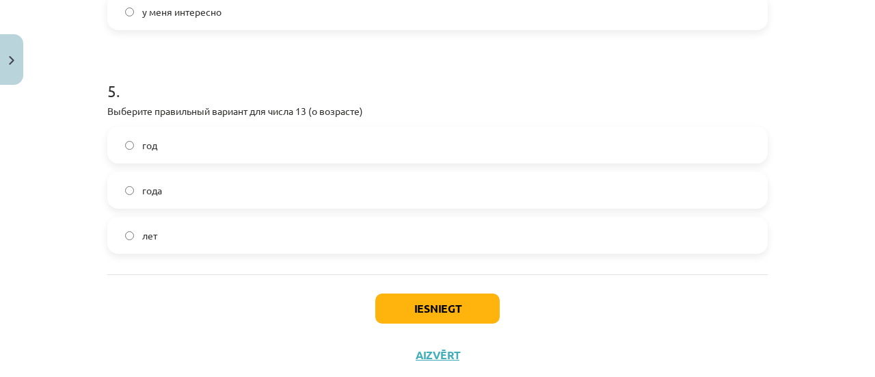
scroll to position [1233, 0]
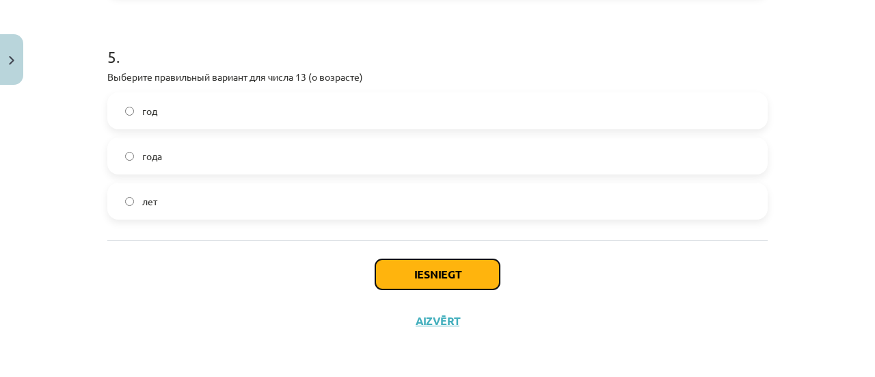
click at [418, 273] on button "Iesniegt" at bounding box center [437, 274] width 124 height 30
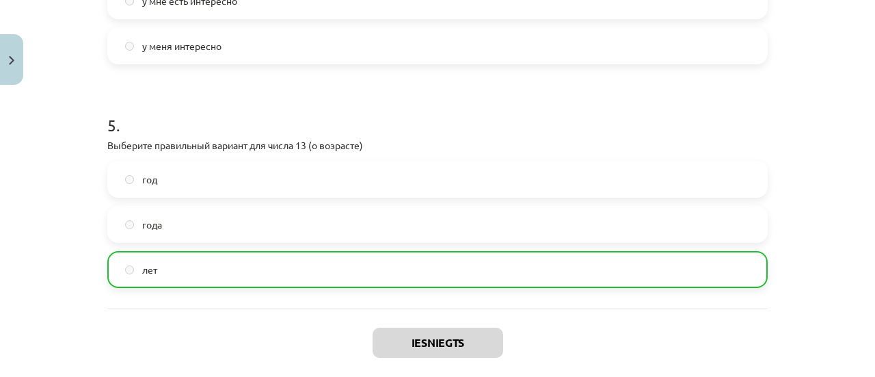
scroll to position [1276, 0]
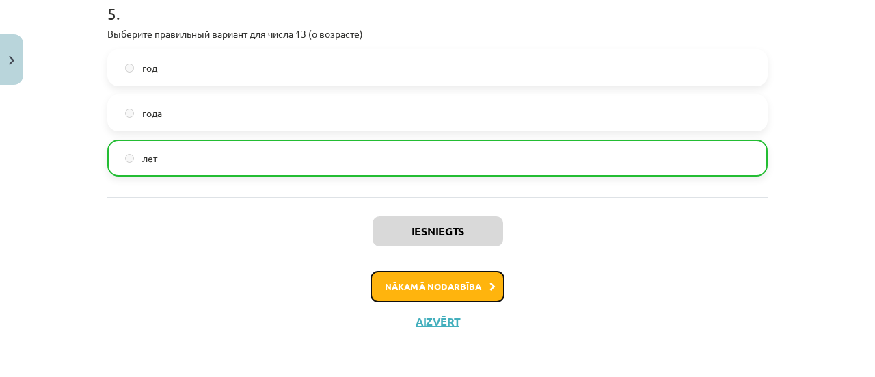
click at [438, 293] on button "Nākamā nodarbība" at bounding box center [437, 286] width 134 height 31
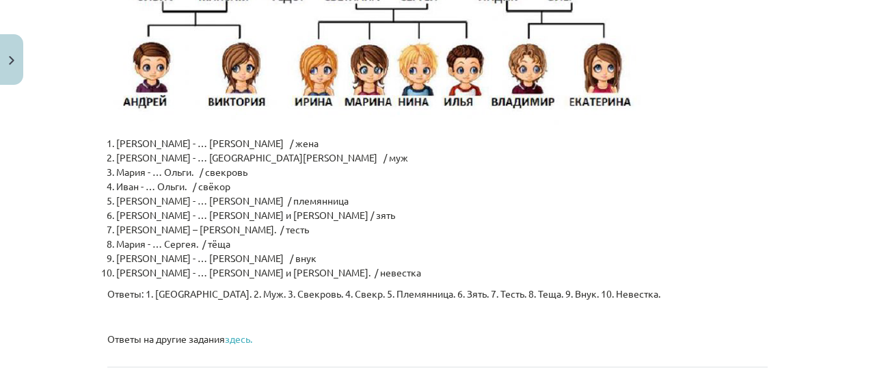
scroll to position [3383, 0]
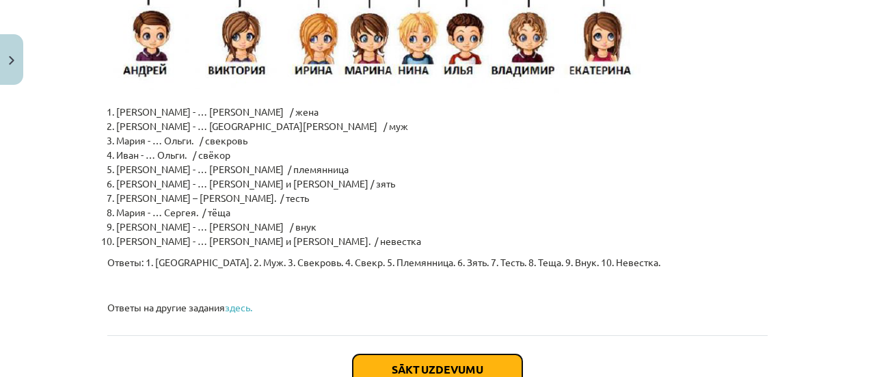
click at [429, 354] on button "Sākt uzdevumu" at bounding box center [437, 369] width 169 height 30
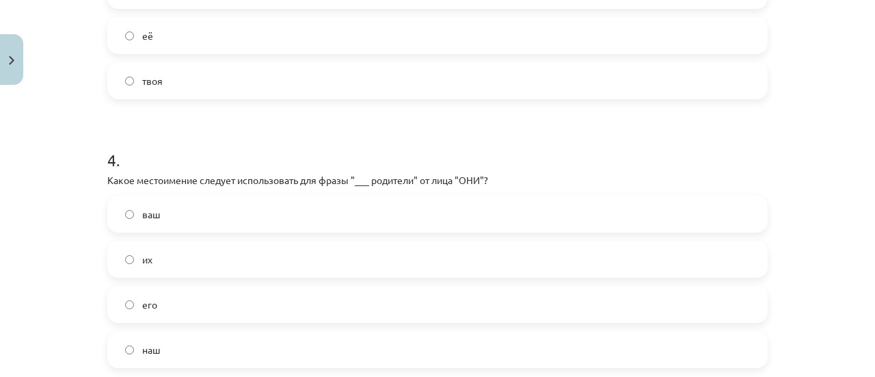
scroll to position [991, 0]
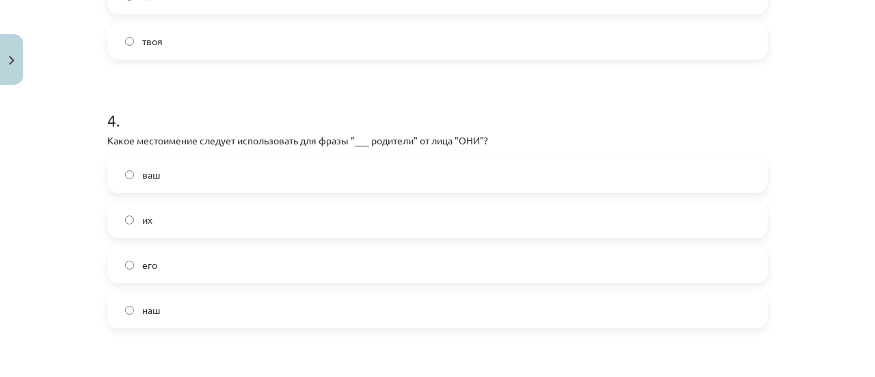
click at [118, 214] on label "их" at bounding box center [437, 219] width 657 height 34
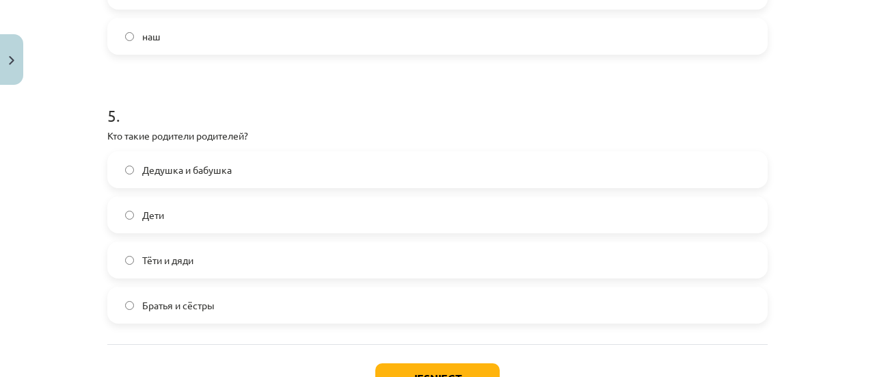
scroll to position [1368, 0]
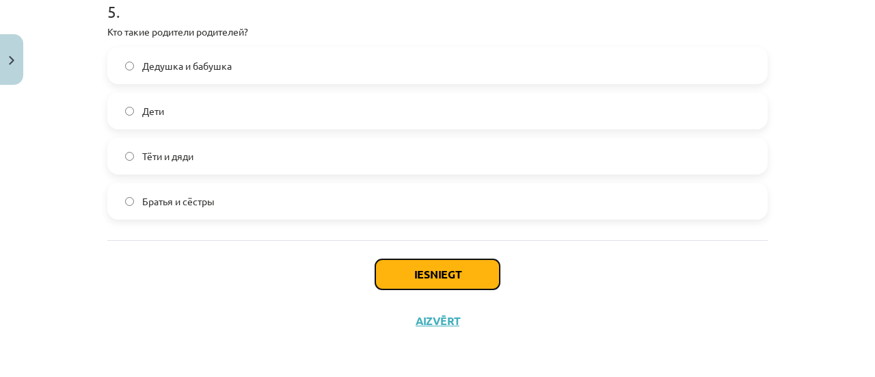
click at [439, 279] on button "Iesniegt" at bounding box center [437, 274] width 124 height 30
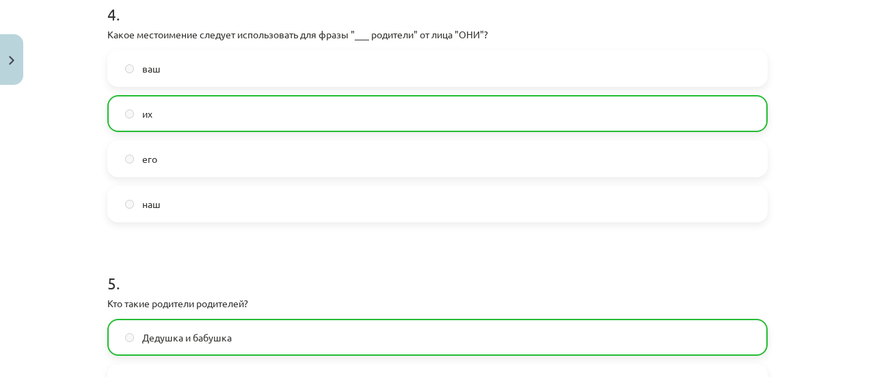
scroll to position [1411, 0]
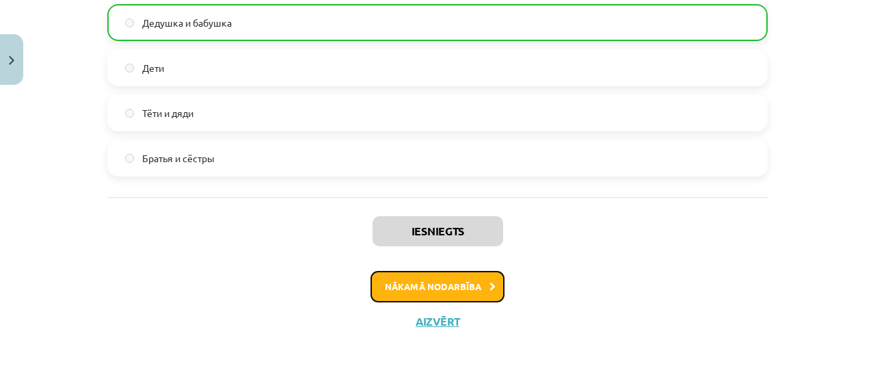
click at [447, 289] on button "Nākamā nodarbība" at bounding box center [437, 286] width 134 height 31
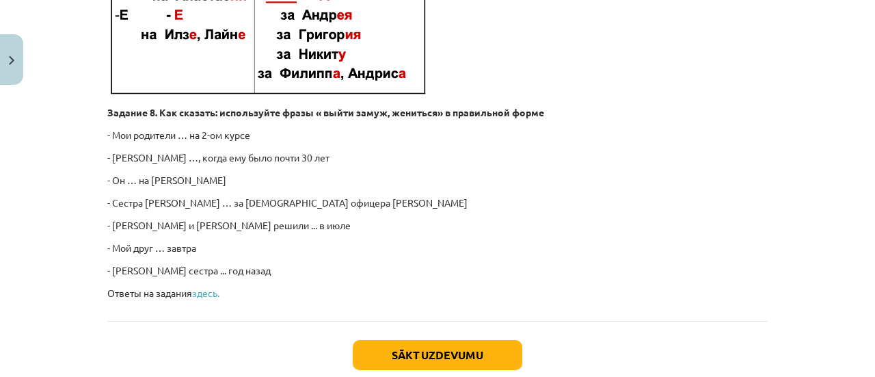
scroll to position [2233, 0]
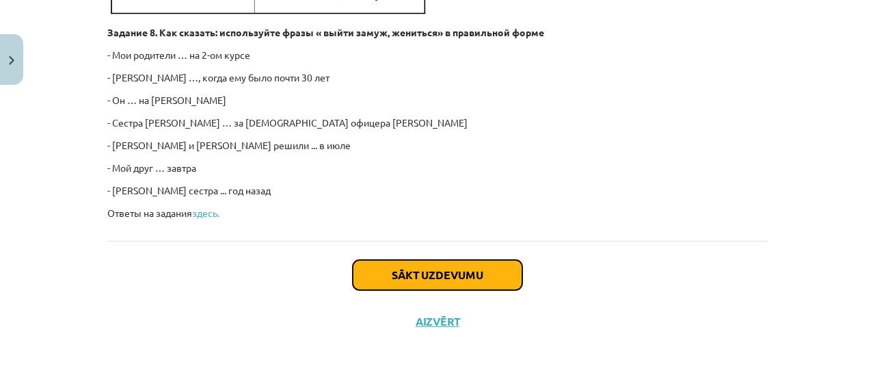
click at [408, 273] on button "Sākt uzdevumu" at bounding box center [437, 275] width 169 height 30
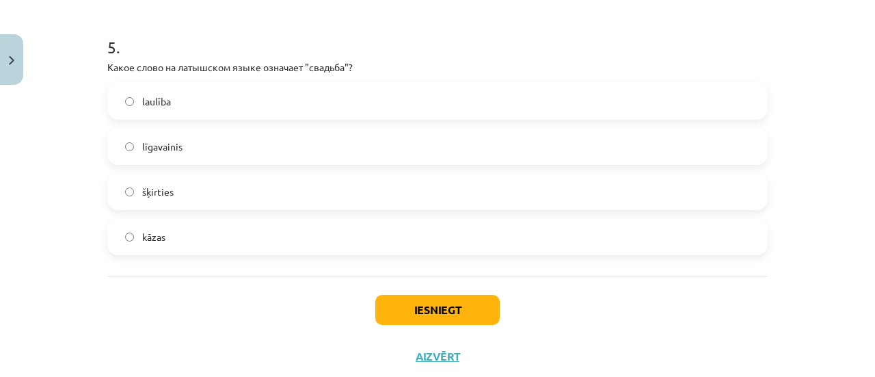
scroll to position [1368, 0]
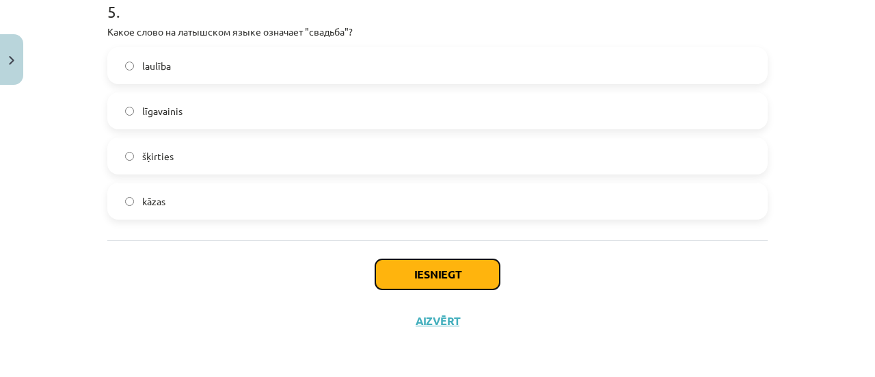
click at [417, 280] on button "Iesniegt" at bounding box center [437, 274] width 124 height 30
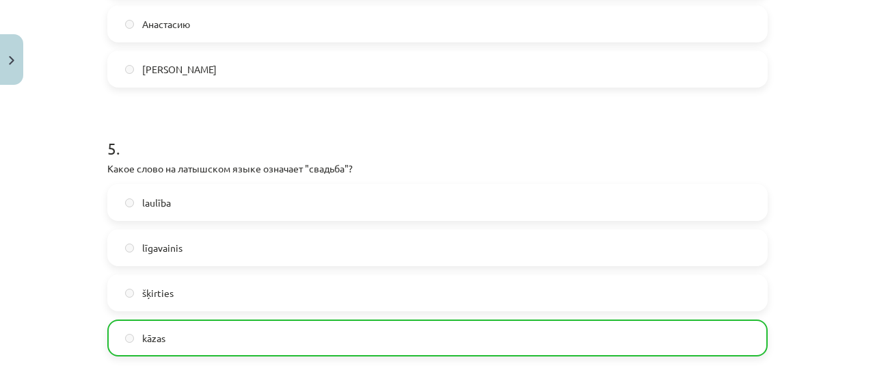
scroll to position [1411, 0]
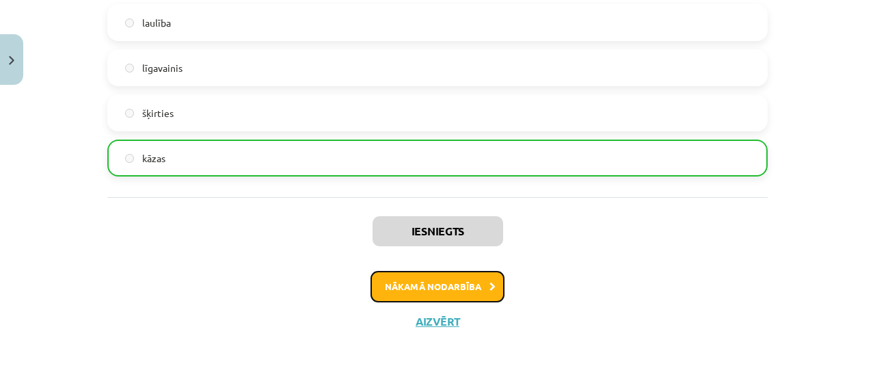
click at [422, 278] on button "Nākamā nodarbība" at bounding box center [437, 286] width 134 height 31
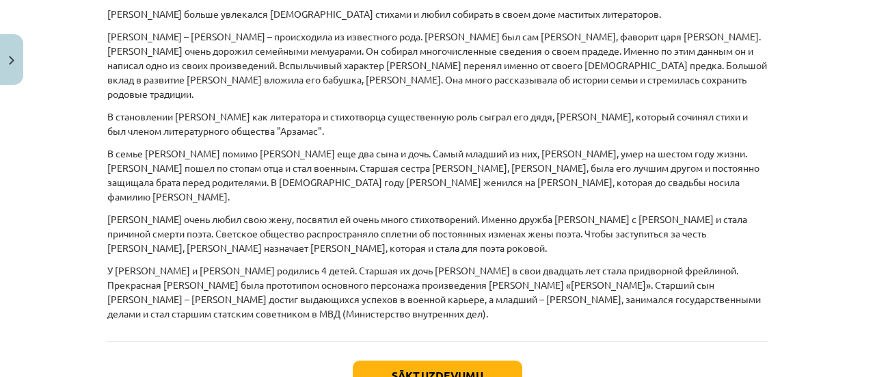
scroll to position [1068, 0]
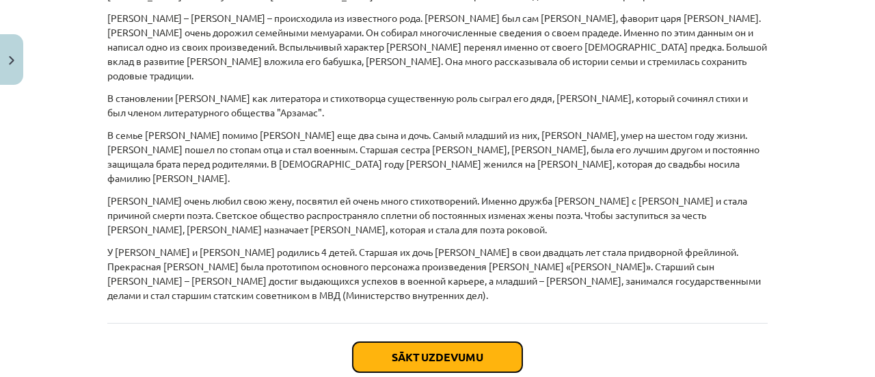
click at [428, 342] on button "Sākt uzdevumu" at bounding box center [437, 357] width 169 height 30
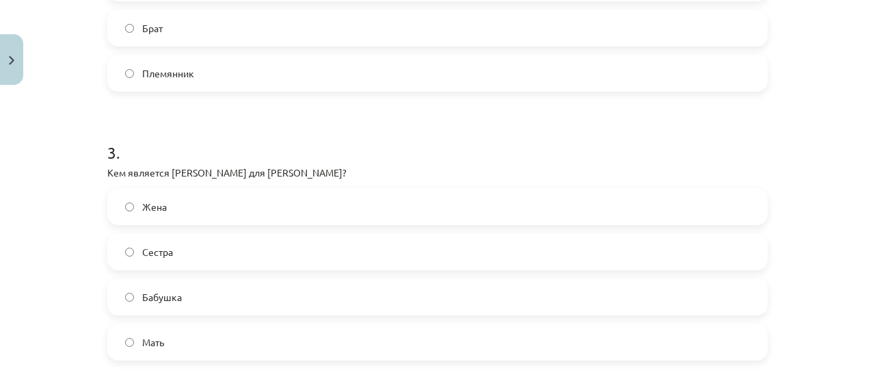
scroll to position [718, 0]
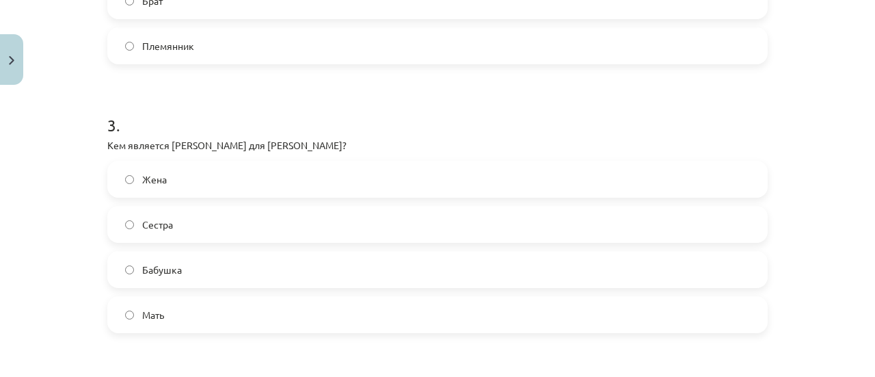
click at [122, 319] on label "Мать" at bounding box center [437, 314] width 657 height 34
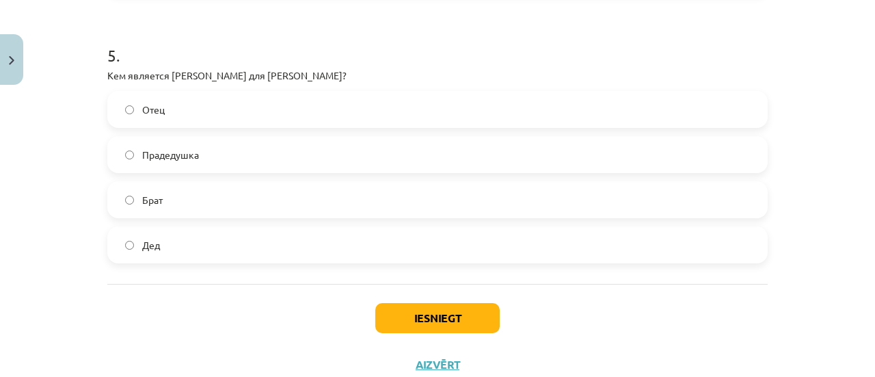
scroll to position [1333, 0]
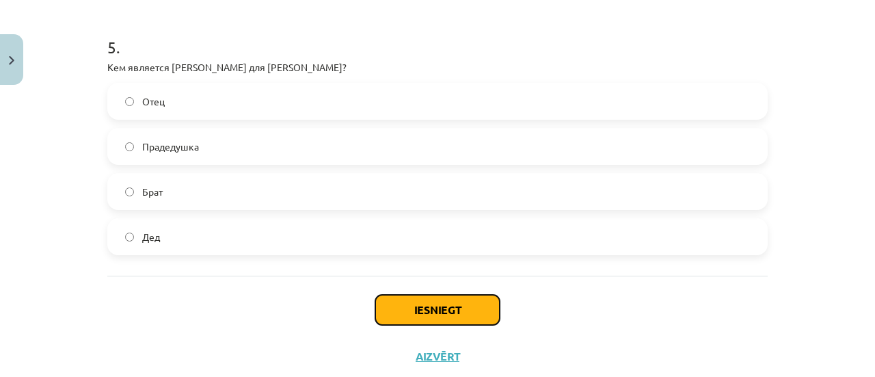
click at [414, 312] on button "Iesniegt" at bounding box center [437, 310] width 124 height 30
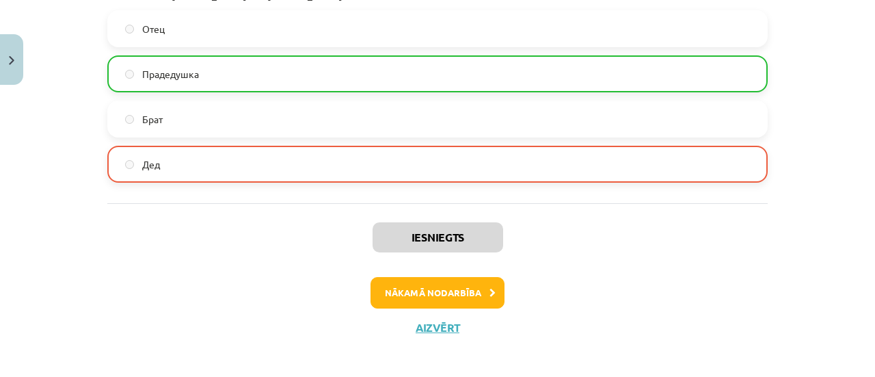
scroll to position [1411, 0]
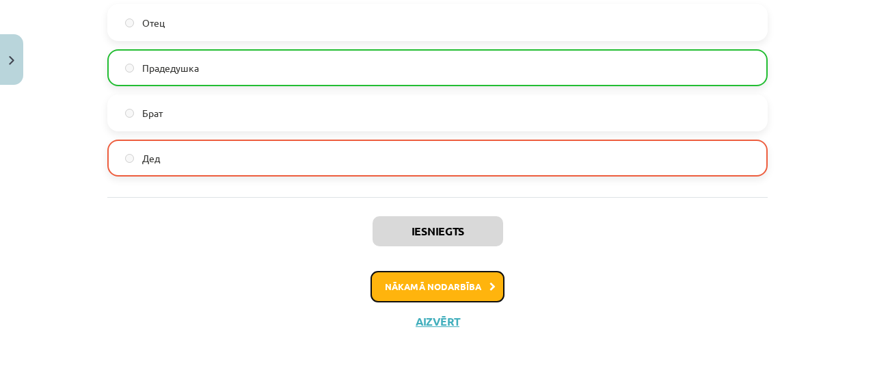
click at [431, 286] on button "Nākamā nodarbība" at bounding box center [437, 286] width 134 height 31
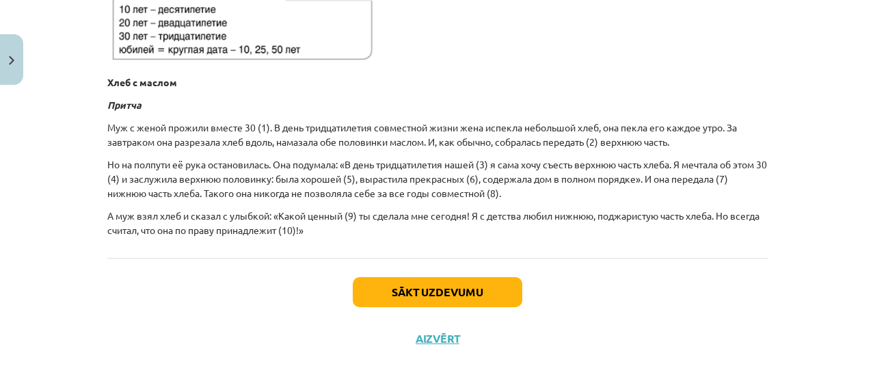
scroll to position [520, 0]
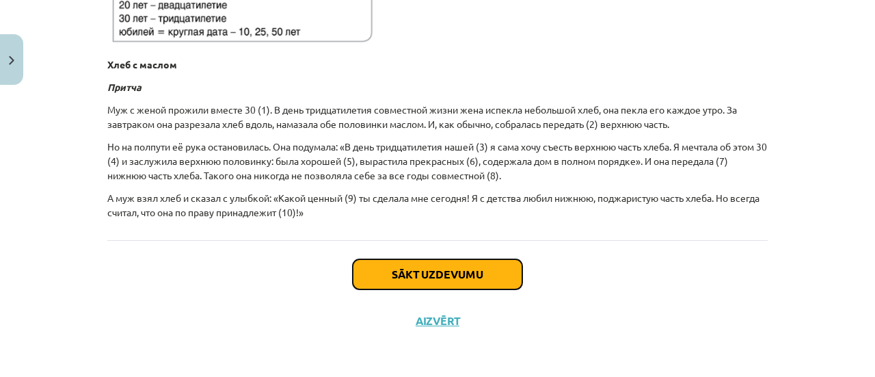
click at [417, 267] on button "Sākt uzdevumu" at bounding box center [437, 274] width 169 height 30
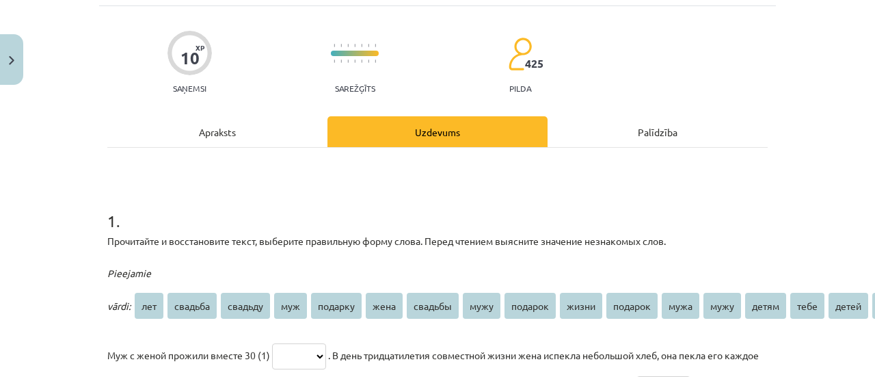
scroll to position [171, 0]
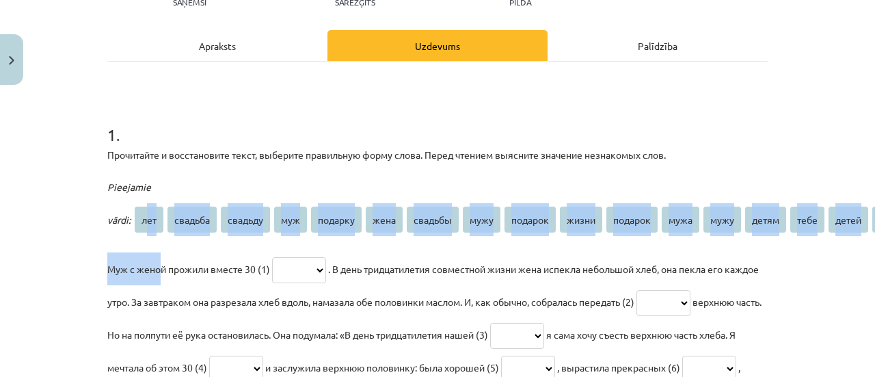
drag, startPoint x: 144, startPoint y: 217, endPoint x: 154, endPoint y: 241, distance: 26.0
click at [154, 241] on div "Pieejamie vārdi: лет свадьба свадьду муж подарку жена свадьбы мужу подарок жизн…" at bounding box center [437, 326] width 660 height 312
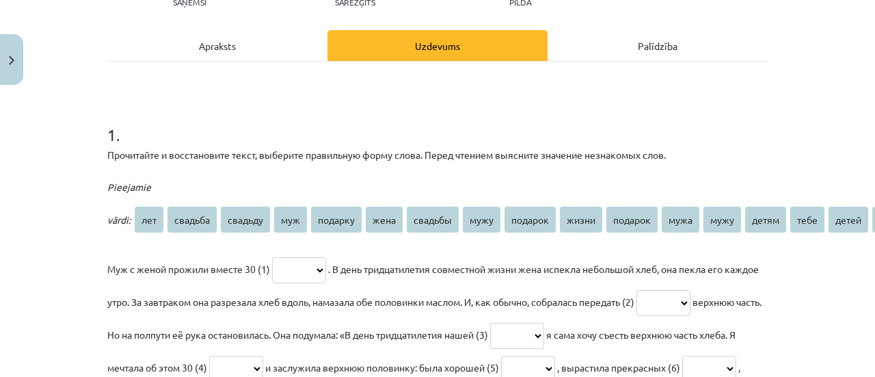
click at [63, 220] on div "Mācību tēma: Krievu valodas b1 - 10. klases 2. ieskaites mācību materiāls #6 Де…" at bounding box center [437, 188] width 875 height 377
click at [326, 273] on select "*** ******* ******* *** ******* **** ******* **** ******* ***** ******* **** **…" at bounding box center [299, 270] width 54 height 26
select select "***"
click at [272, 257] on select "*** ******* ******* *** ******* **** ******* **** ******* ***** ******* **** **…" at bounding box center [299, 270] width 54 height 26
click at [690, 304] on select "*** ******* ******* *** ******* **** ******* **** ******* ***** ******* **** **…" at bounding box center [663, 303] width 54 height 26
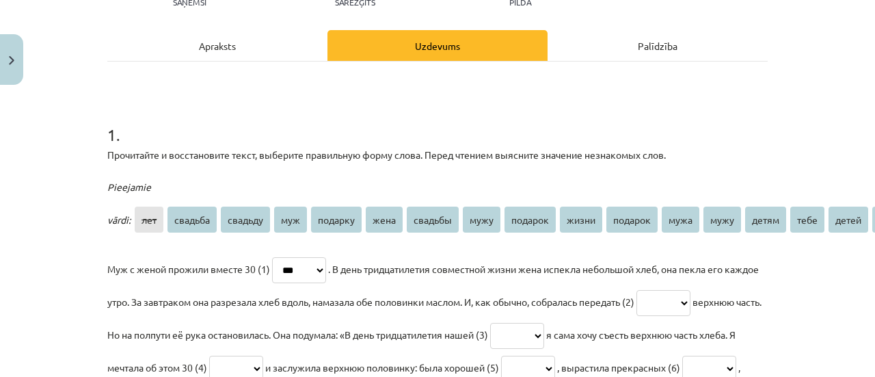
select select "****"
click at [683, 290] on select "*** ******* ******* *** ******* **** ******* **** ******* ***** ******* **** **…" at bounding box center [663, 303] width 54 height 26
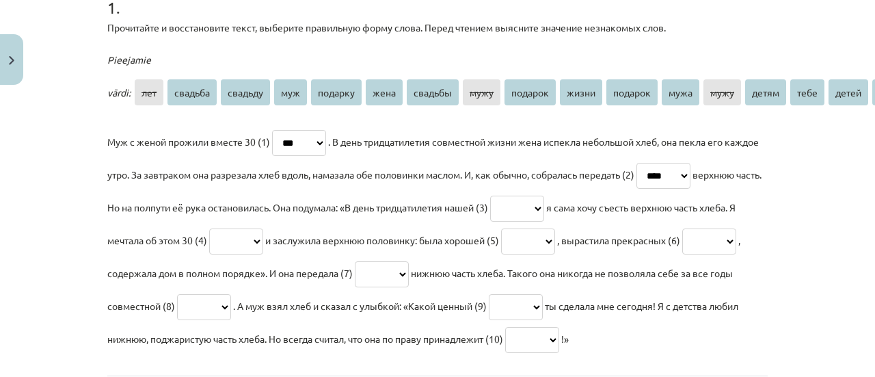
scroll to position [308, 0]
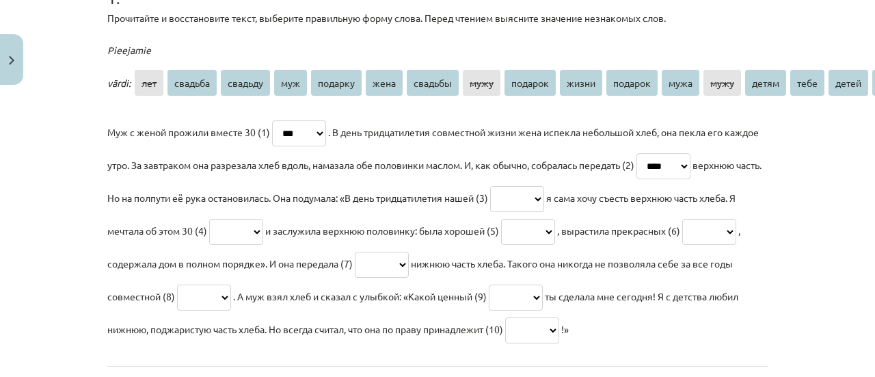
click at [544, 197] on select "*** ******* ******* *** ******* **** ******* **** ******* ***** ******* **** **…" at bounding box center [517, 199] width 54 height 26
select select "*******"
click at [544, 186] on select "*** ******* ******* *** ******* **** ******* **** ******* ***** ******* **** **…" at bounding box center [517, 199] width 54 height 26
click at [263, 228] on select "*** ******* ******* *** ******* **** ******* **** ******* ***** ******* **** **…" at bounding box center [236, 232] width 54 height 26
select select "***"
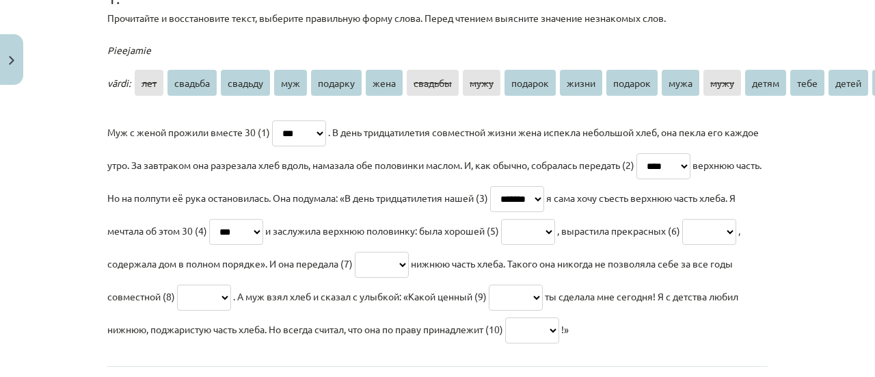
click at [263, 219] on select "*** ******* ******* *** ******* **** ******* **** ******* ***** ******* **** **…" at bounding box center [236, 232] width 54 height 26
click at [555, 231] on select "*** ******* ******* *** ******* **** ******* **** ******* ***** ******* **** **…" at bounding box center [528, 232] width 54 height 26
select select "*****"
click at [555, 219] on select "*** ******* ******* *** ******* **** ******* **** ******* ***** ******* **** **…" at bounding box center [528, 232] width 54 height 26
click at [682, 245] on select "*** ******* ******* *** ******* **** ******* **** ******* ***** ******* **** **…" at bounding box center [709, 232] width 54 height 26
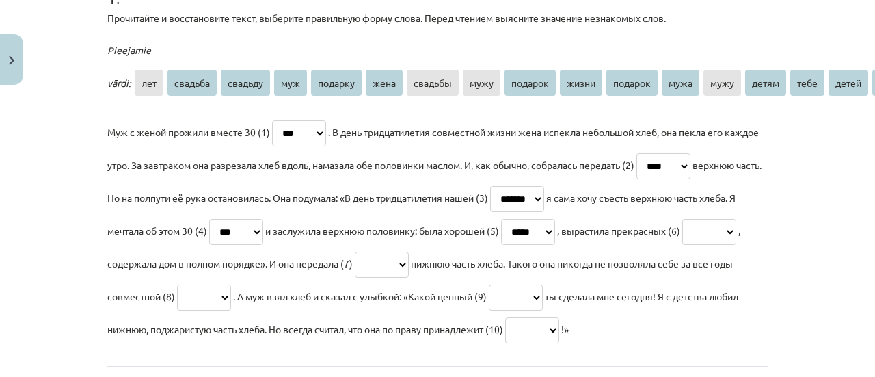
select select "*****"
click at [682, 245] on select "*** ******* ******* *** ******* **** ******* **** ******* ***** ******* **** **…" at bounding box center [709, 232] width 54 height 26
click at [409, 264] on select "*** ******* ******* *** ******* **** ******* **** ******* ***** ******* **** **…" at bounding box center [382, 265] width 54 height 26
select select "****"
click at [409, 252] on select "*** ******* ******* *** ******* **** ******* **** ******* ***** ******* **** **…" at bounding box center [382, 265] width 54 height 26
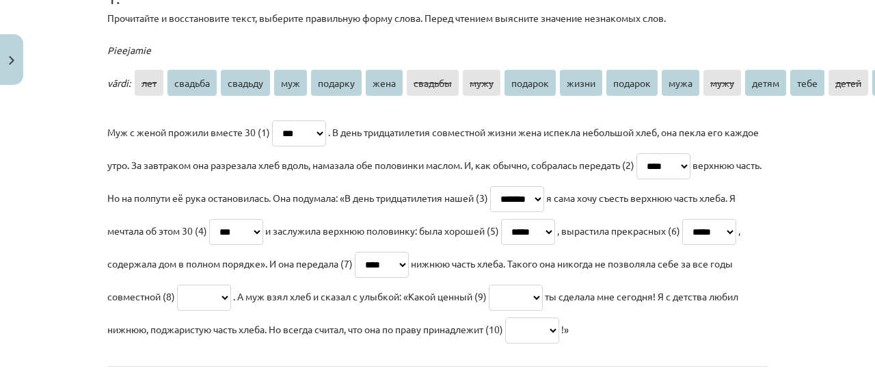
click at [231, 296] on select "*** ******* ******* *** ******* **** ******* **** ******* ***** ******* **** **…" at bounding box center [204, 297] width 54 height 26
select select "*****"
click at [231, 284] on select "*** ******* ******* *** ******* **** ******* **** ******* ***** ******* **** **…" at bounding box center [204, 297] width 54 height 26
click at [543, 300] on select "*** ******* ******* *** ******* **** ******* **** ******* ***** ******* **** **…" at bounding box center [516, 297] width 54 height 26
select select "*******"
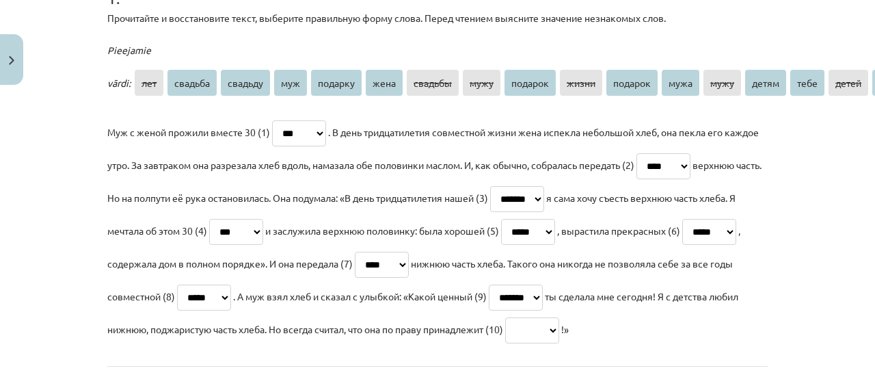
click at [543, 284] on select "*** ******* ******* *** ******* **** ******* **** ******* ***** ******* **** **…" at bounding box center [516, 297] width 54 height 26
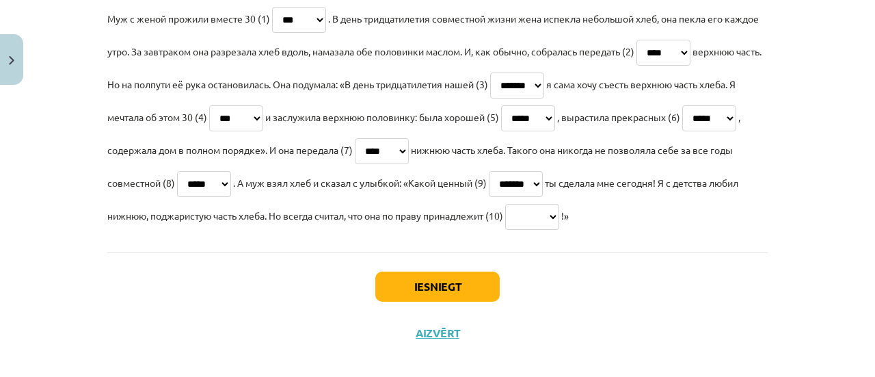
scroll to position [444, 0]
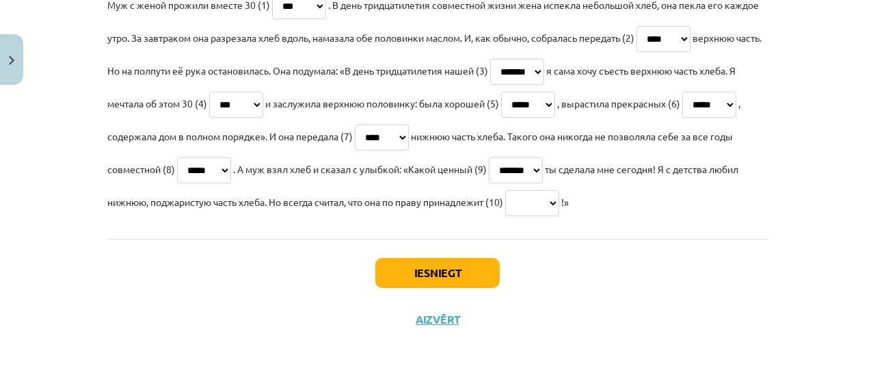
click at [559, 192] on select "*** ******* ******* *** ******* **** ******* **** ******* ***** ******* **** **…" at bounding box center [532, 203] width 54 height 26
select select "****"
click at [559, 190] on select "*** ******* ******* *** ******* **** ******* **** ******* ***** ******* **** **…" at bounding box center [532, 203] width 54 height 26
click at [827, 284] on div "Mācību tēma: Krievu valodas b1 - 10. klases 2. ieskaites mācību materiāls #6 Де…" at bounding box center [437, 188] width 875 height 377
click at [411, 266] on button "Iesniegt" at bounding box center [437, 273] width 124 height 30
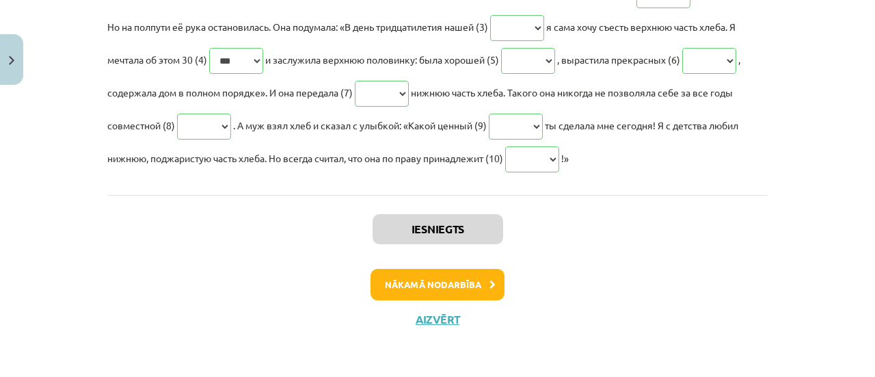
scroll to position [487, 0]
click at [425, 277] on button "Nākamā nodarbība" at bounding box center [437, 284] width 134 height 31
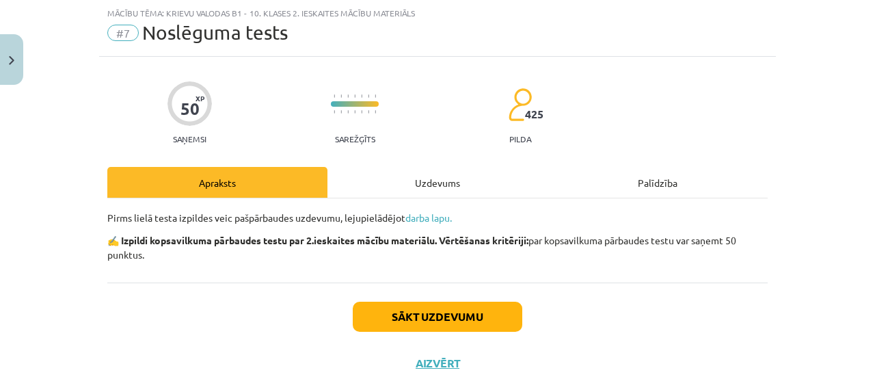
scroll to position [77, 0]
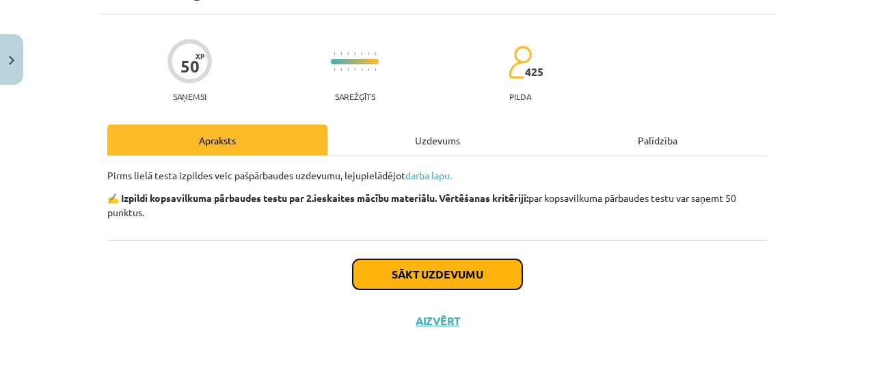
click at [429, 273] on button "Sākt uzdevumu" at bounding box center [437, 274] width 169 height 30
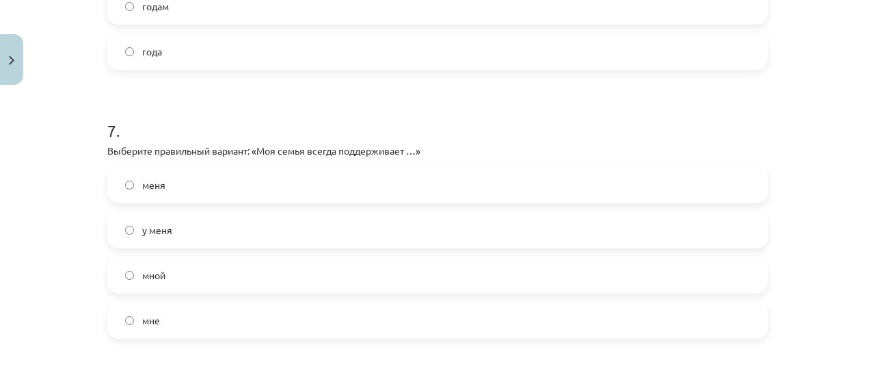
scroll to position [1811, 0]
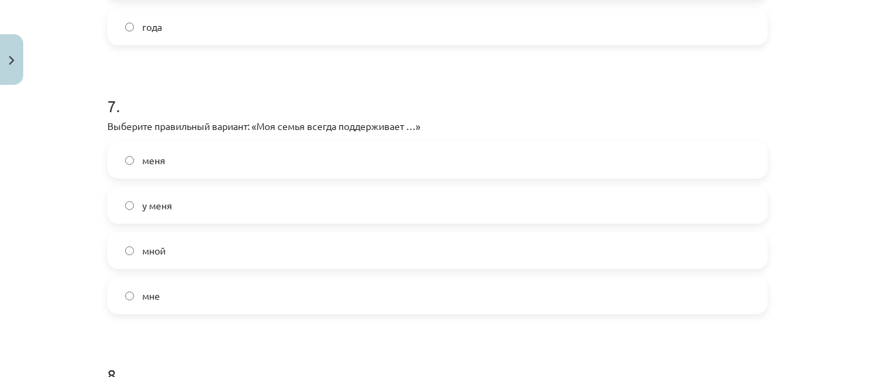
click at [118, 160] on label "меня" at bounding box center [437, 160] width 657 height 34
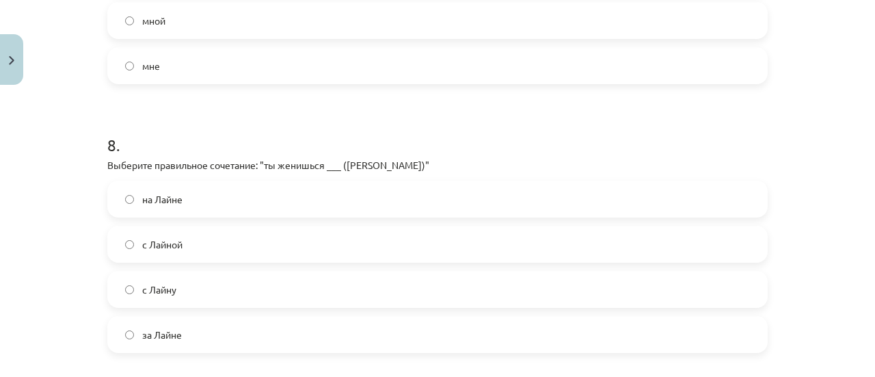
scroll to position [2084, 0]
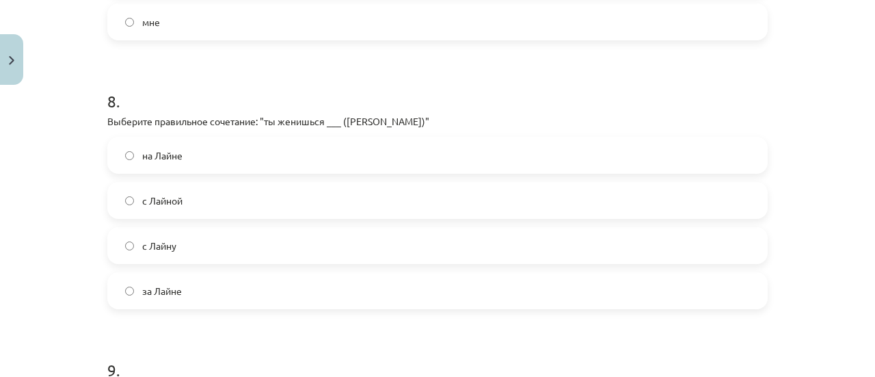
click at [119, 155] on label "на Лайне" at bounding box center [437, 155] width 657 height 34
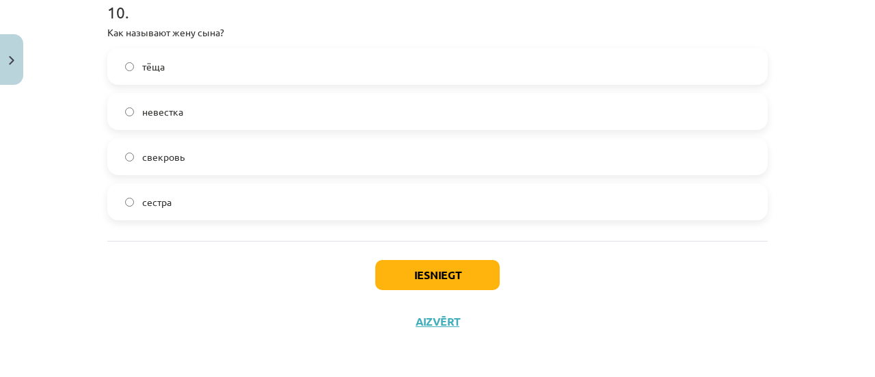
scroll to position [2712, 0]
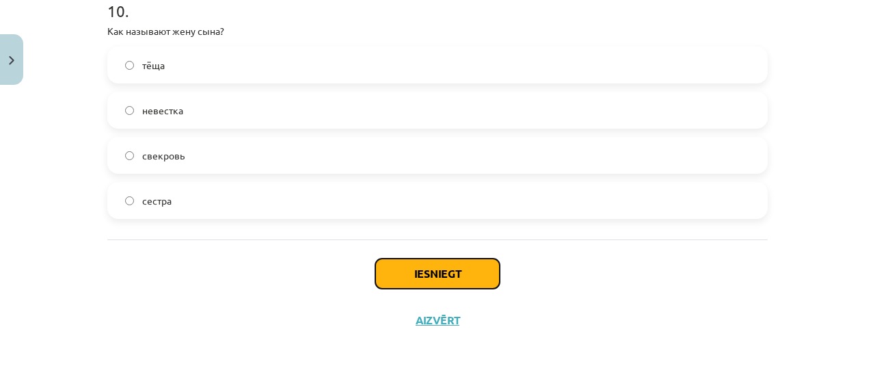
click at [422, 269] on button "Iesniegt" at bounding box center [437, 273] width 124 height 30
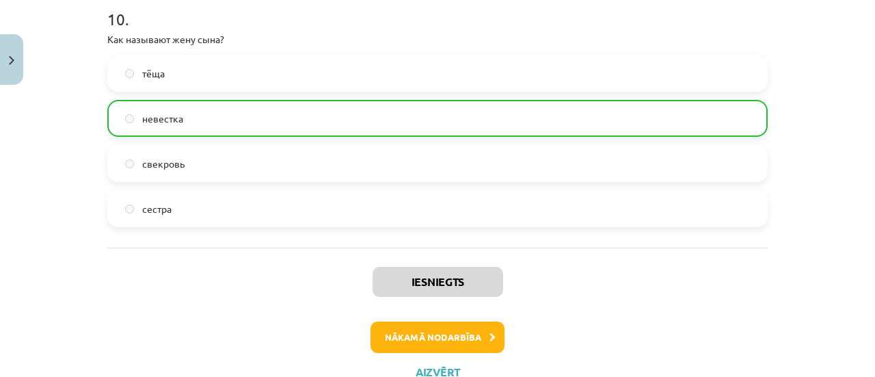
scroll to position [2754, 0]
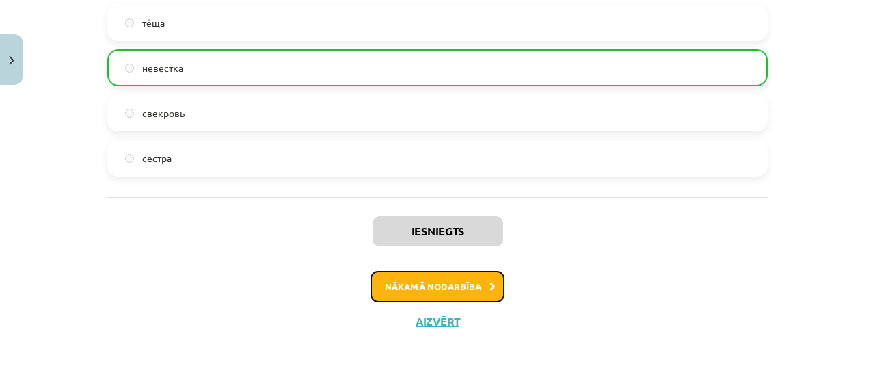
click at [431, 286] on button "Nākamā nodarbība" at bounding box center [437, 286] width 134 height 31
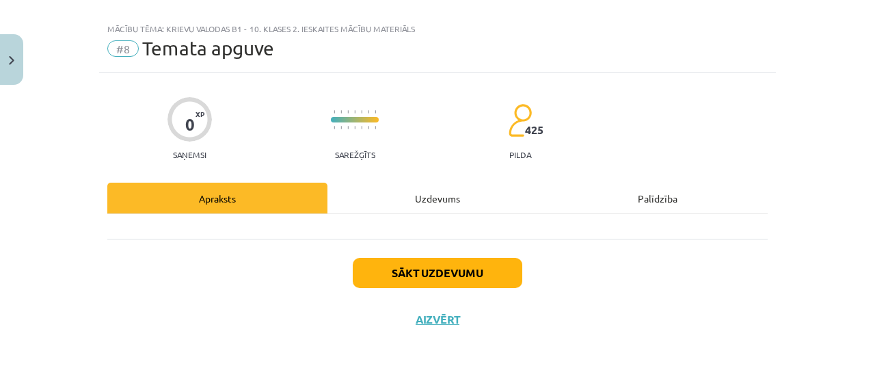
scroll to position [18, 0]
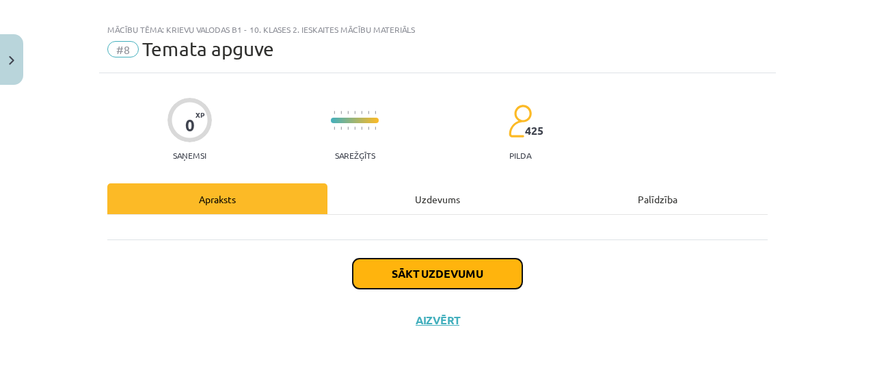
click at [419, 274] on button "Sākt uzdevumu" at bounding box center [437, 273] width 169 height 30
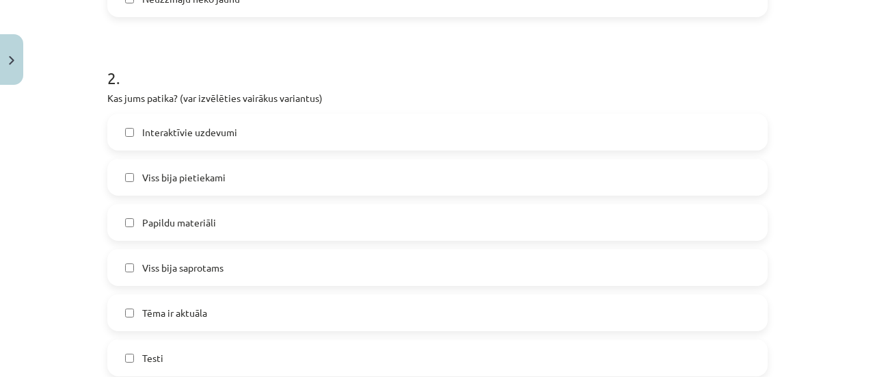
scroll to position [633, 0]
click at [128, 174] on label "Viss bija pietiekami" at bounding box center [437, 176] width 657 height 34
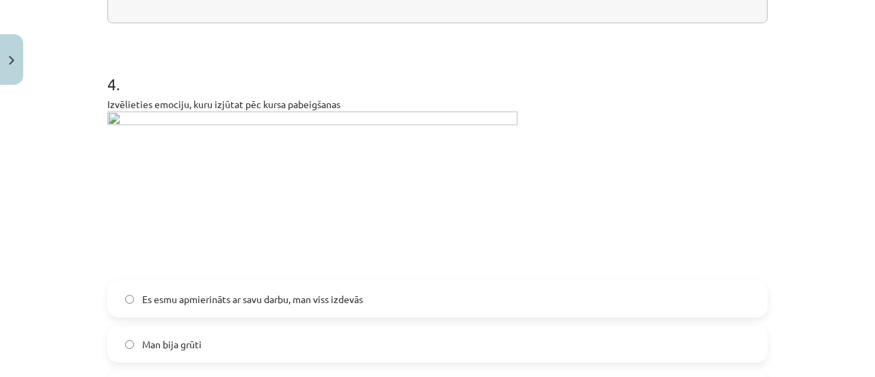
scroll to position [1180, 0]
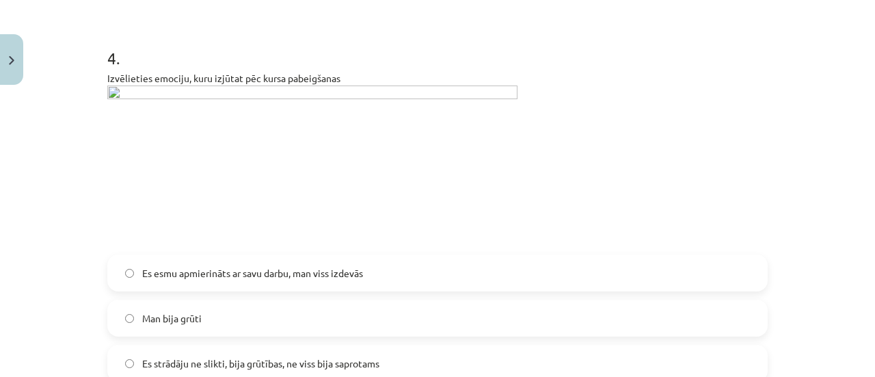
click at [111, 94] on img at bounding box center [312, 165] width 410 height 161
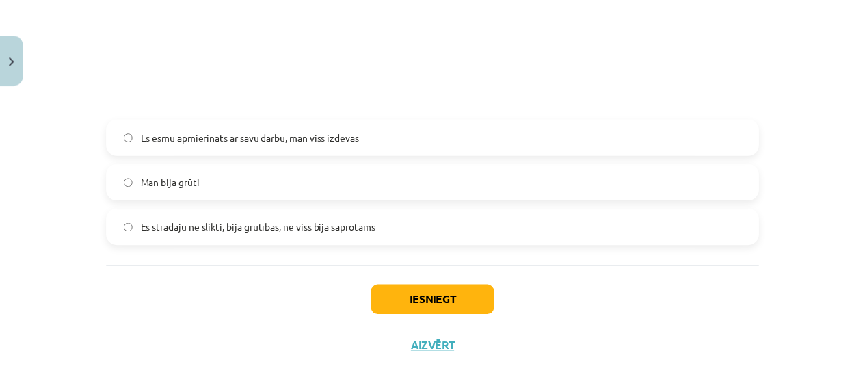
scroll to position [1316, 0]
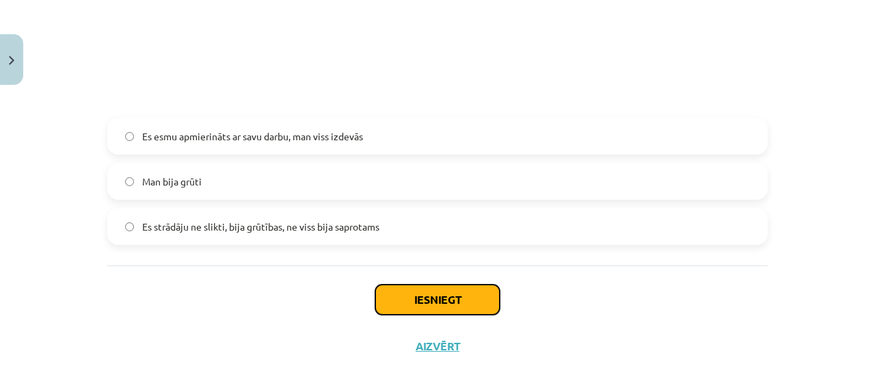
click at [433, 303] on button "Iesniegt" at bounding box center [437, 299] width 124 height 30
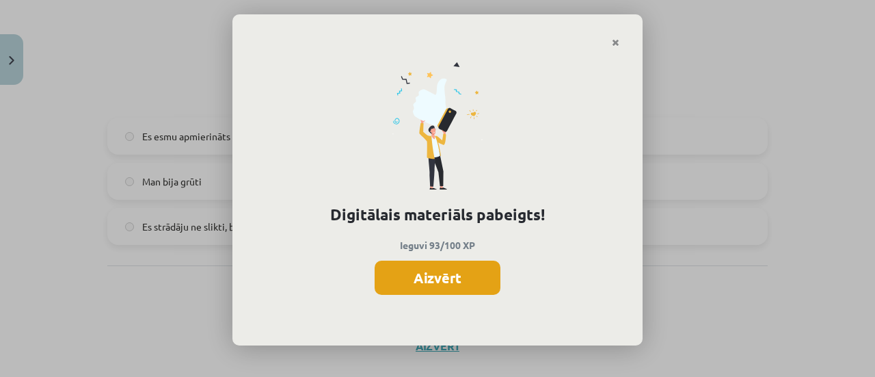
click at [422, 282] on button "Aizvērt" at bounding box center [438, 277] width 126 height 34
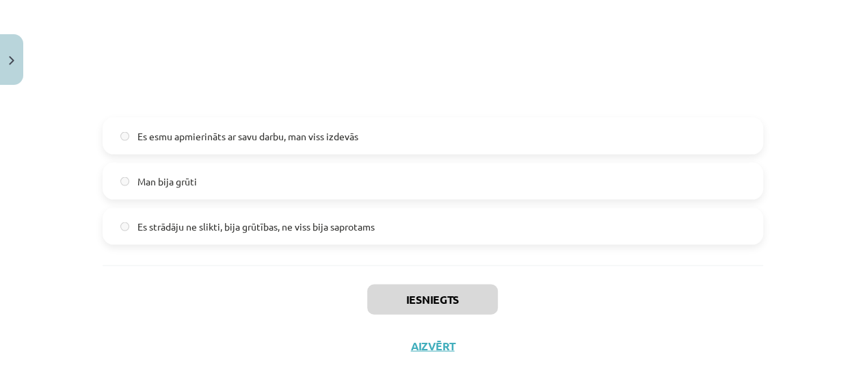
scroll to position [1342, 0]
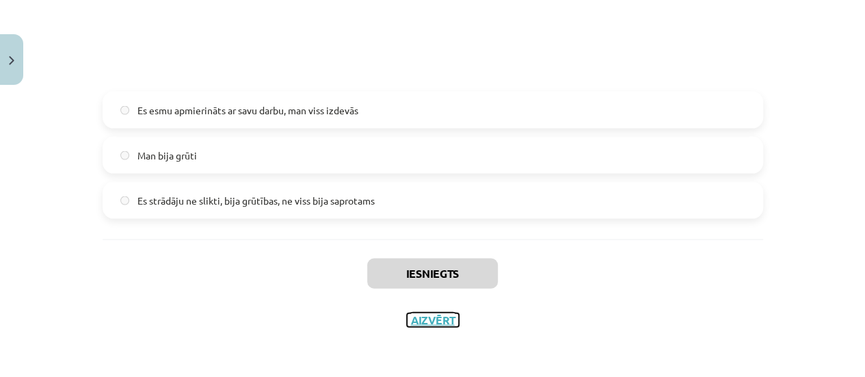
click at [426, 325] on button "Aizvērt" at bounding box center [433, 320] width 52 height 14
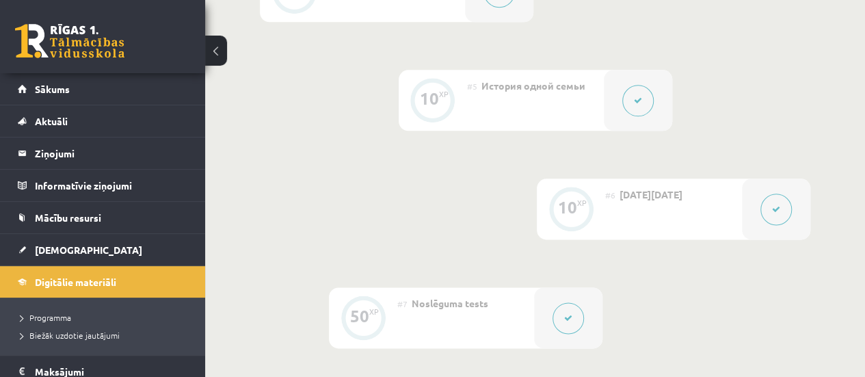
scroll to position [741, 0]
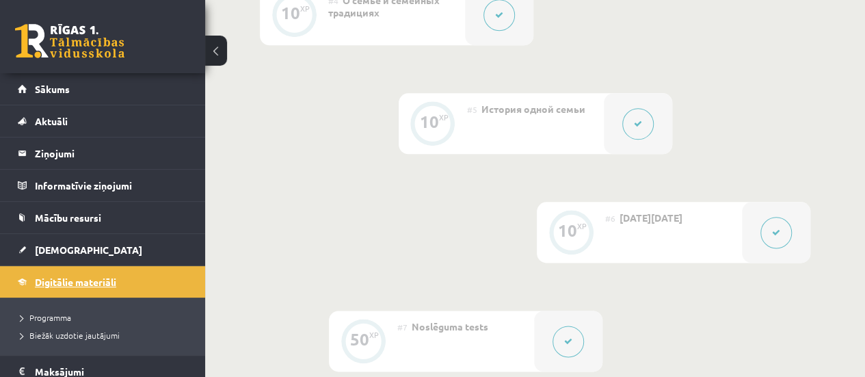
click at [68, 286] on link "Digitālie materiāli" at bounding box center [103, 281] width 170 height 31
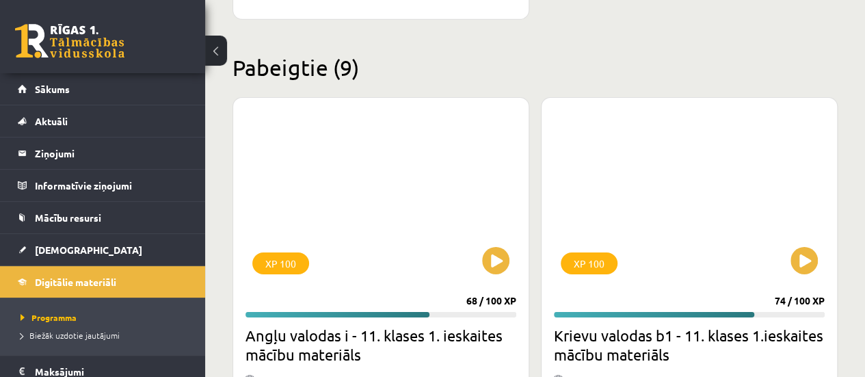
scroll to position [4784, 0]
